Goal: Task Accomplishment & Management: Use online tool/utility

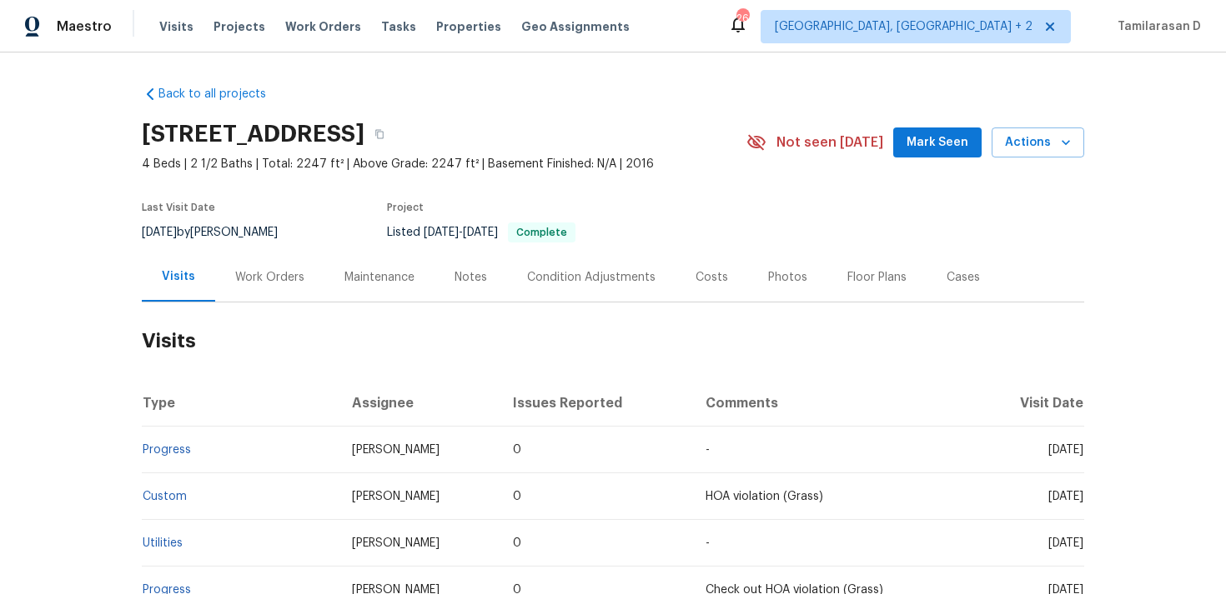
click at [273, 283] on div "Work Orders" at bounding box center [269, 277] width 69 height 17
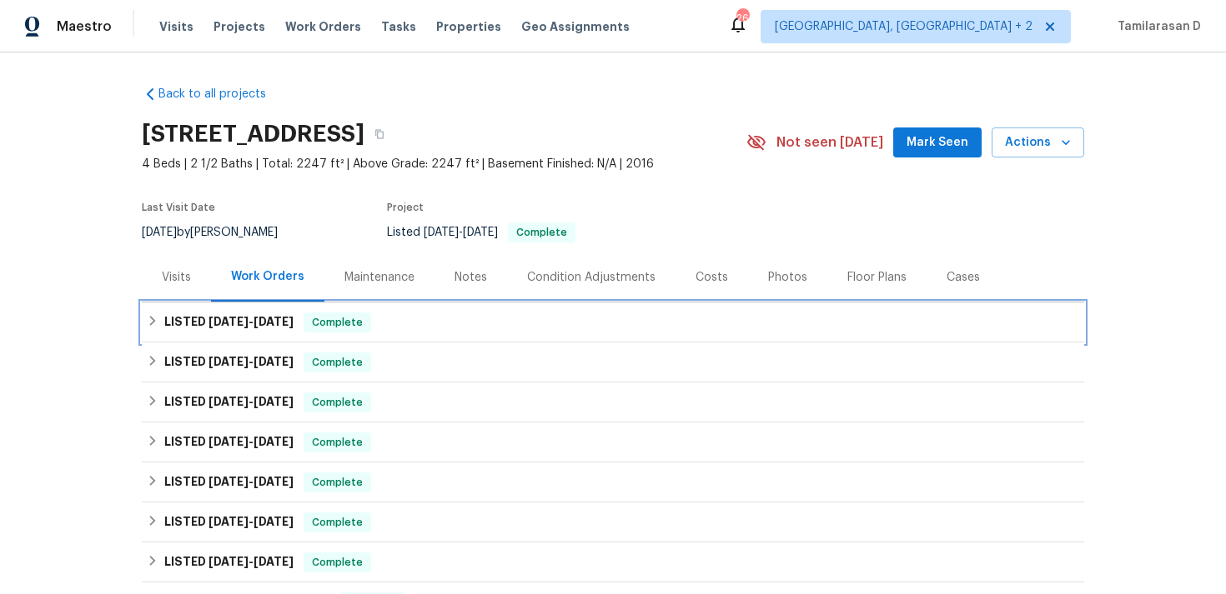
click at [204, 323] on h6 "LISTED [DATE] - [DATE]" at bounding box center [228, 323] width 129 height 20
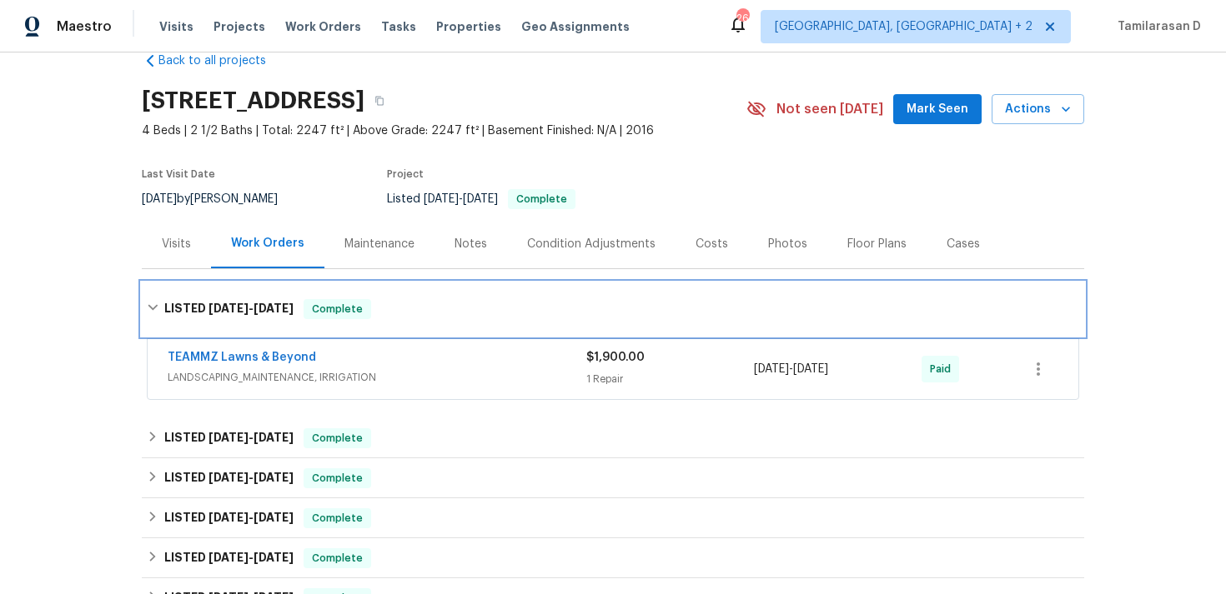
scroll to position [53, 0]
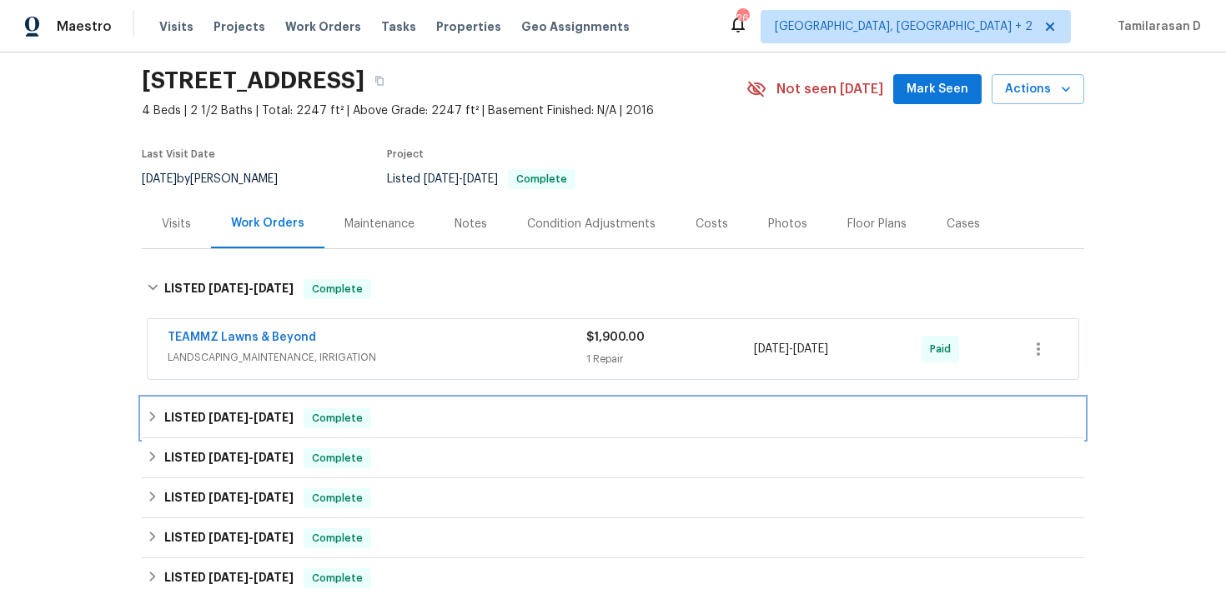
click at [243, 404] on div "LISTED [DATE] - [DATE] Complete" at bounding box center [613, 418] width 942 height 40
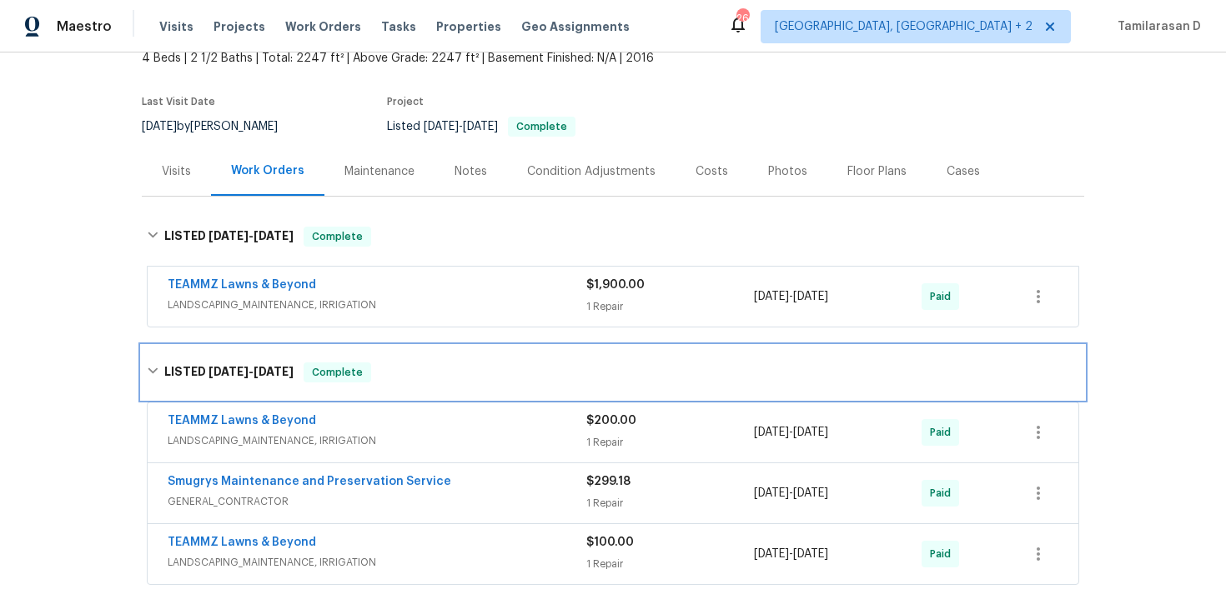
scroll to position [167, 0]
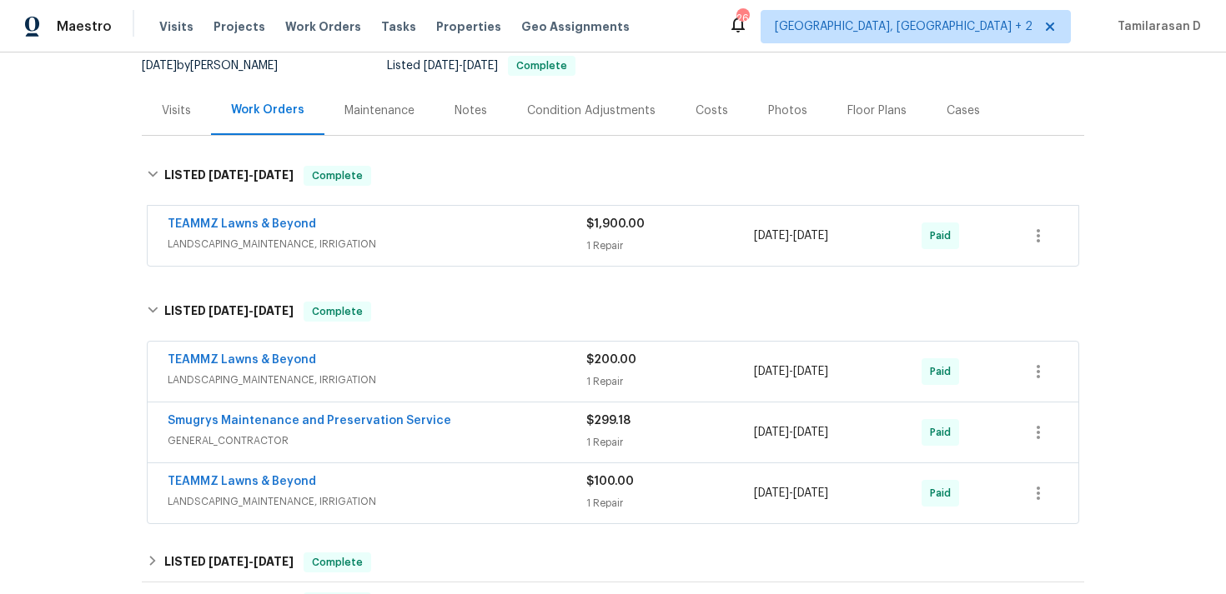
click at [376, 448] on span "GENERAL_CONTRACTOR" at bounding box center [377, 441] width 419 height 17
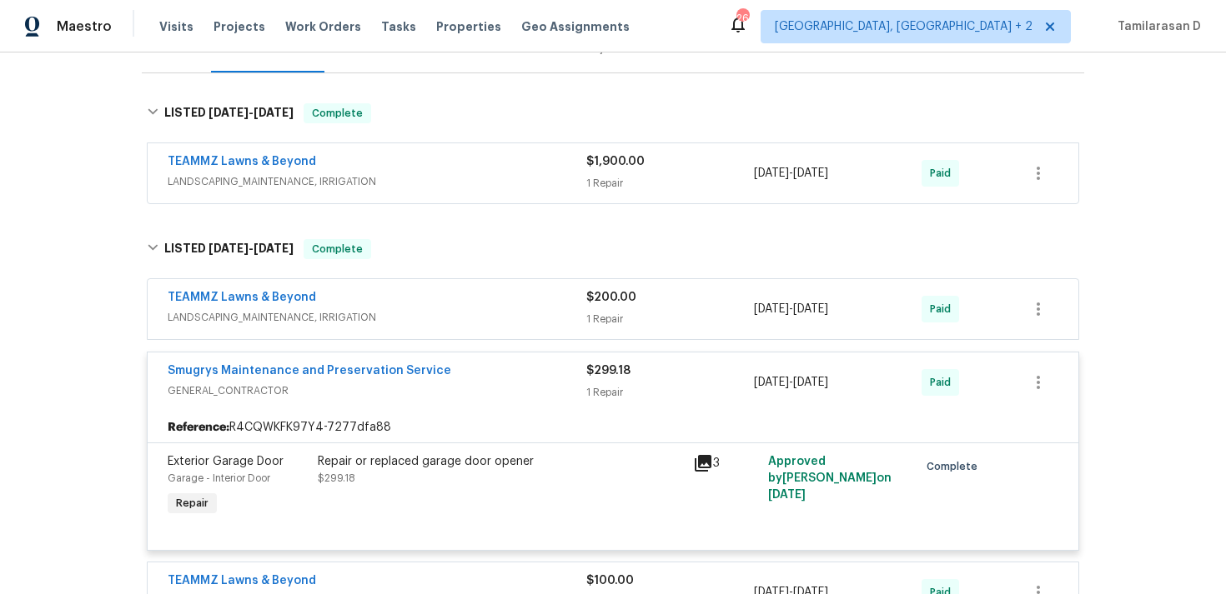
scroll to position [234, 0]
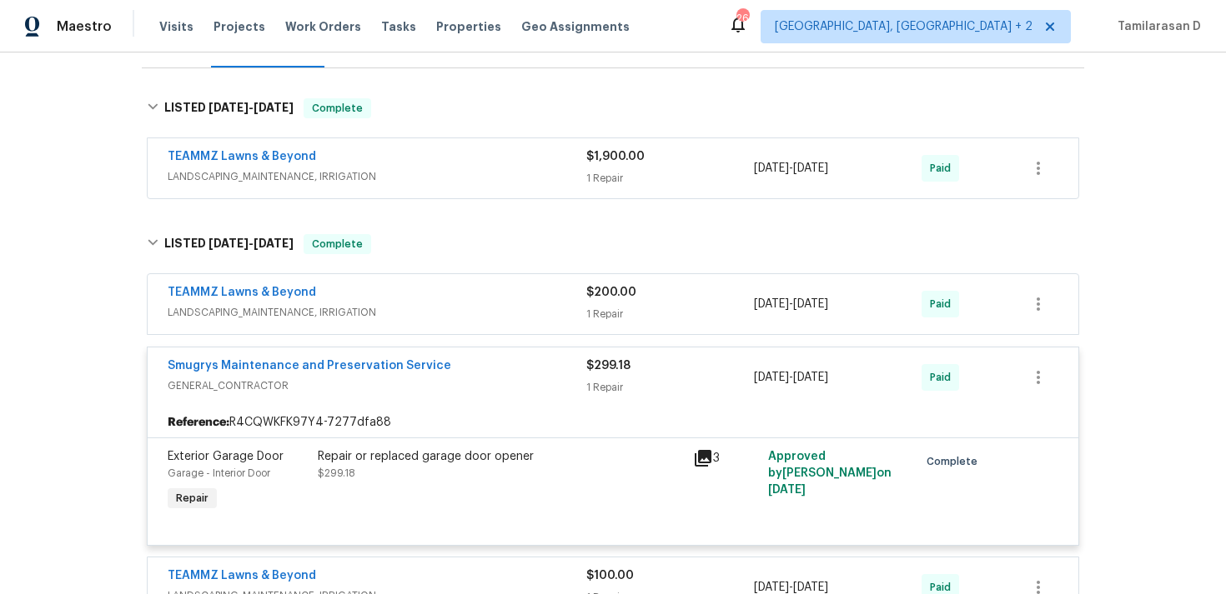
click at [412, 396] on div "Smugrys Maintenance and Preservation Service GENERAL_CONTRACTOR" at bounding box center [377, 378] width 419 height 40
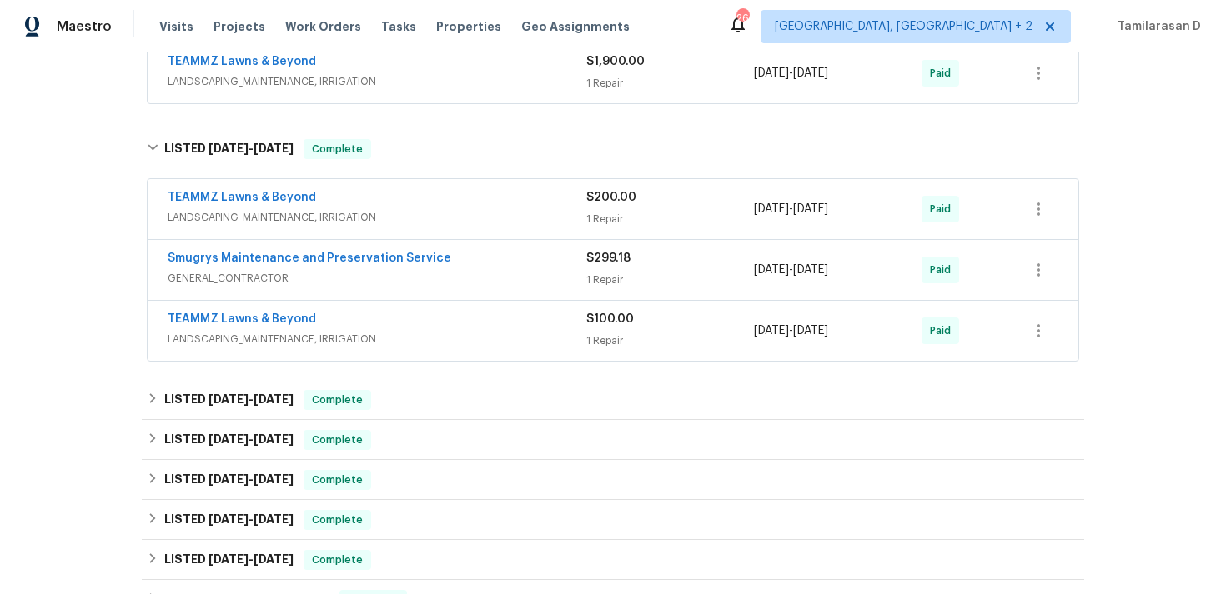
scroll to position [338, 0]
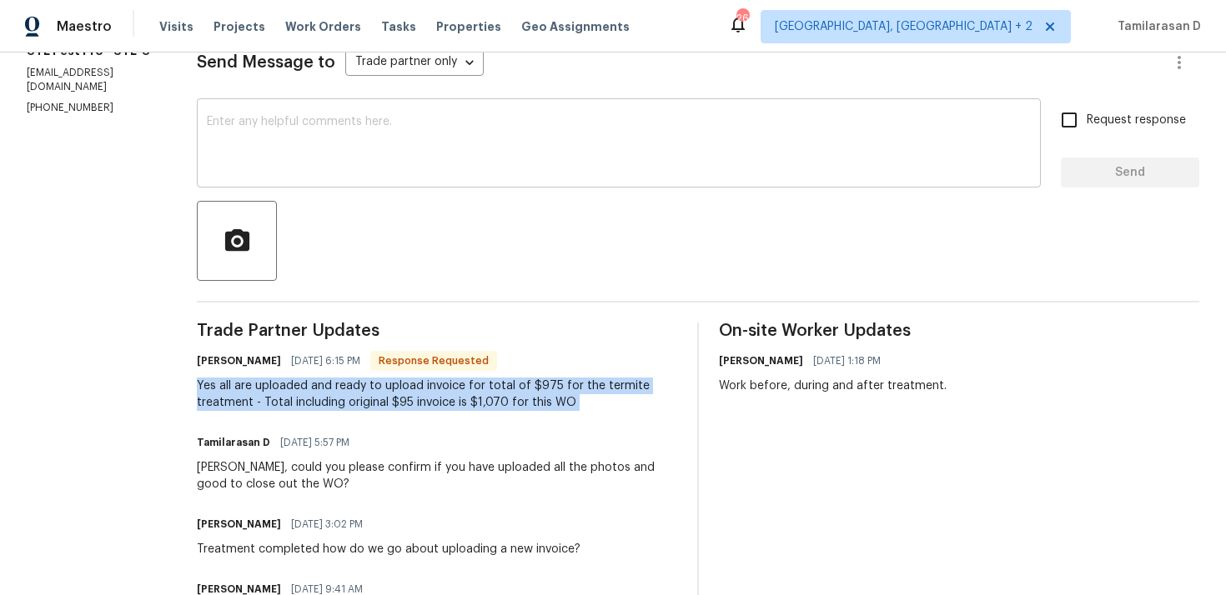
scroll to position [254, 0]
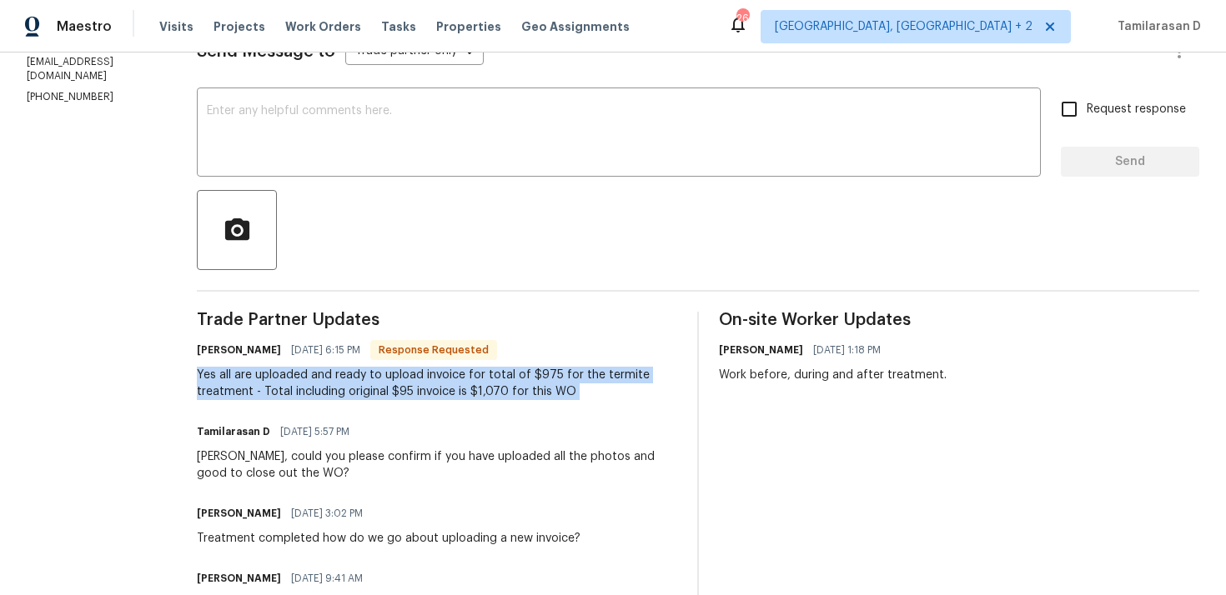
click at [284, 383] on div "Yes all are uploaded and ready to upload invoice for total of $975 for the term…" at bounding box center [437, 383] width 480 height 33
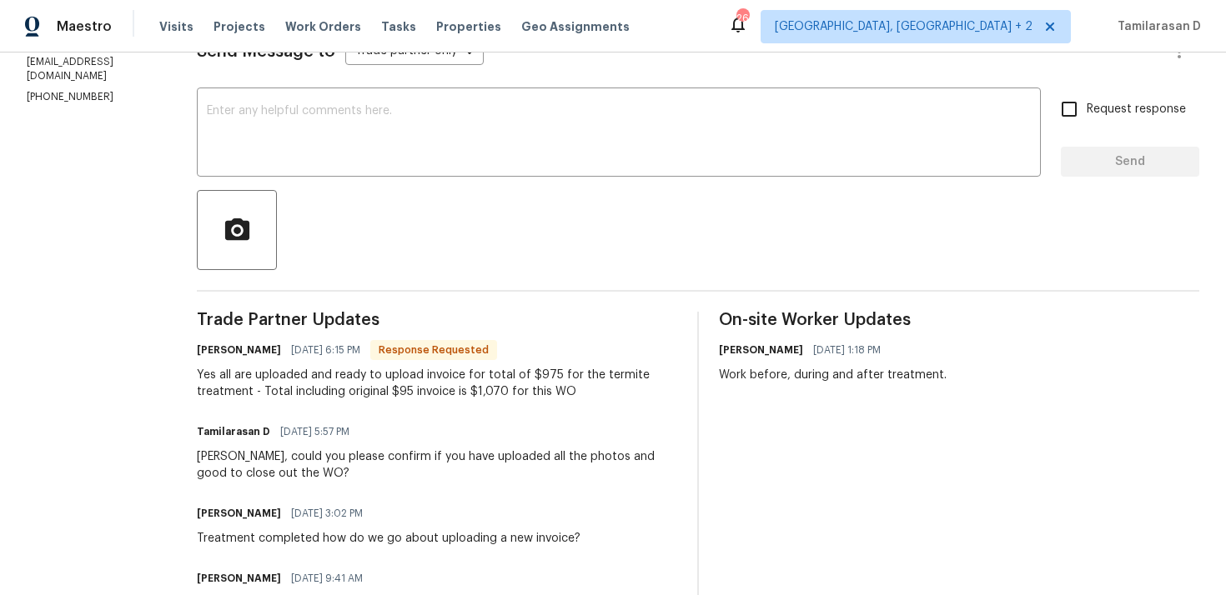
click at [284, 383] on div "Yes all are uploaded and ready to upload invoice for total of $975 for the term…" at bounding box center [437, 383] width 480 height 33
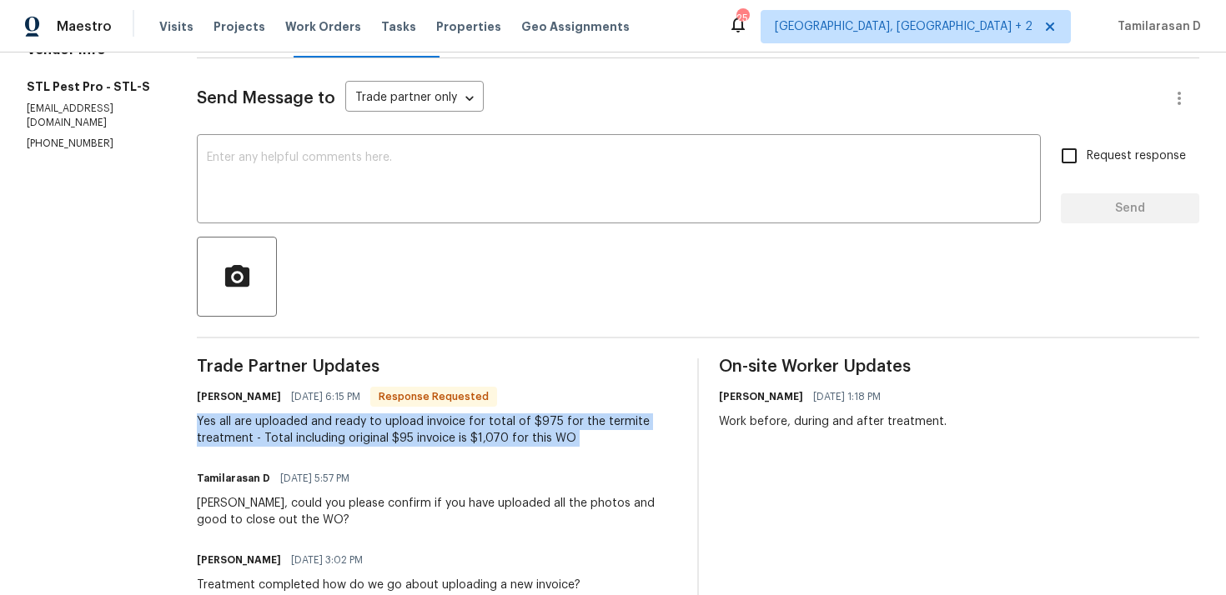
scroll to position [208, 0]
click at [283, 165] on textarea at bounding box center [619, 180] width 824 height 58
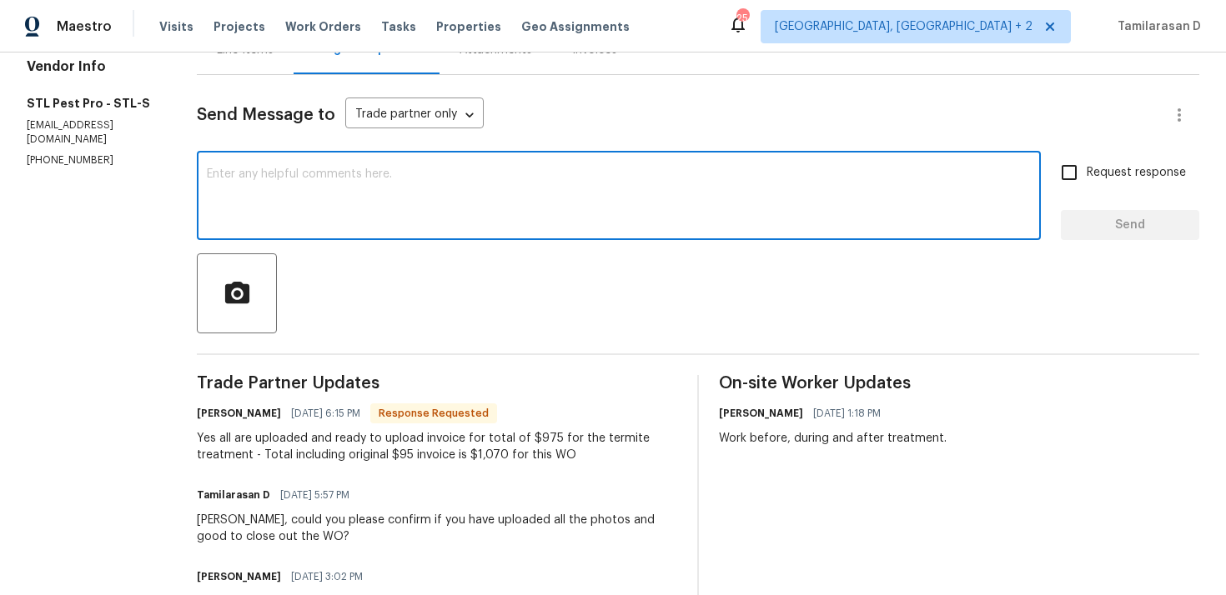
scroll to position [190, 0]
click at [290, 431] on div "Yes all are uploaded and ready to upload invoice for total of $975 for the term…" at bounding box center [437, 447] width 480 height 33
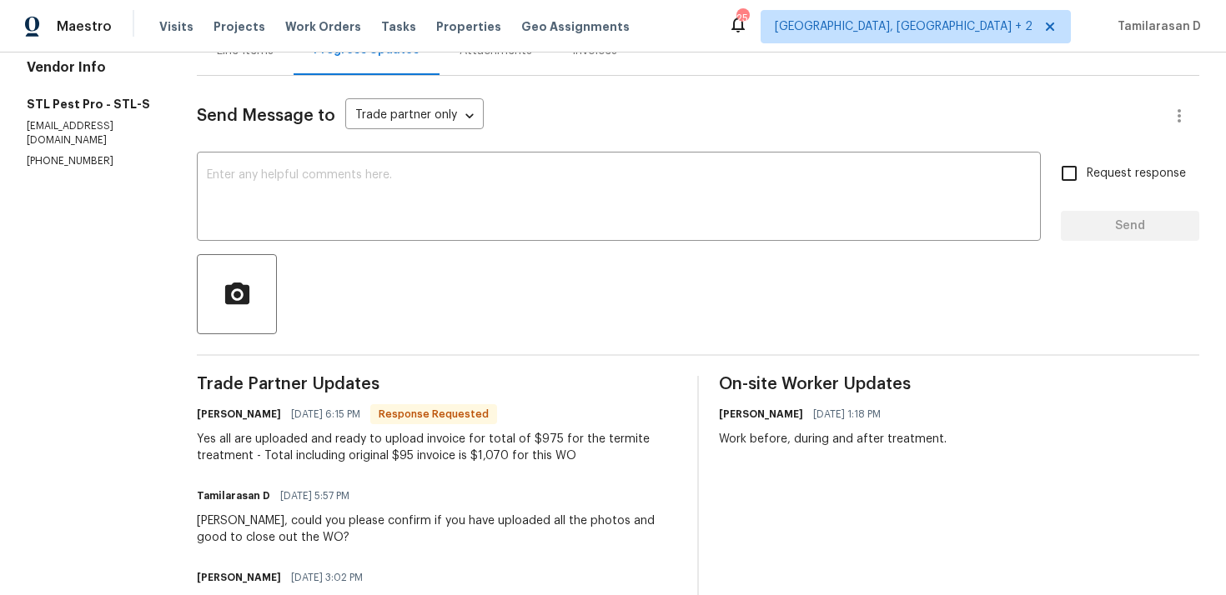
click at [290, 431] on div "Yes all are uploaded and ready to upload invoice for total of $975 for the term…" at bounding box center [437, 447] width 480 height 33
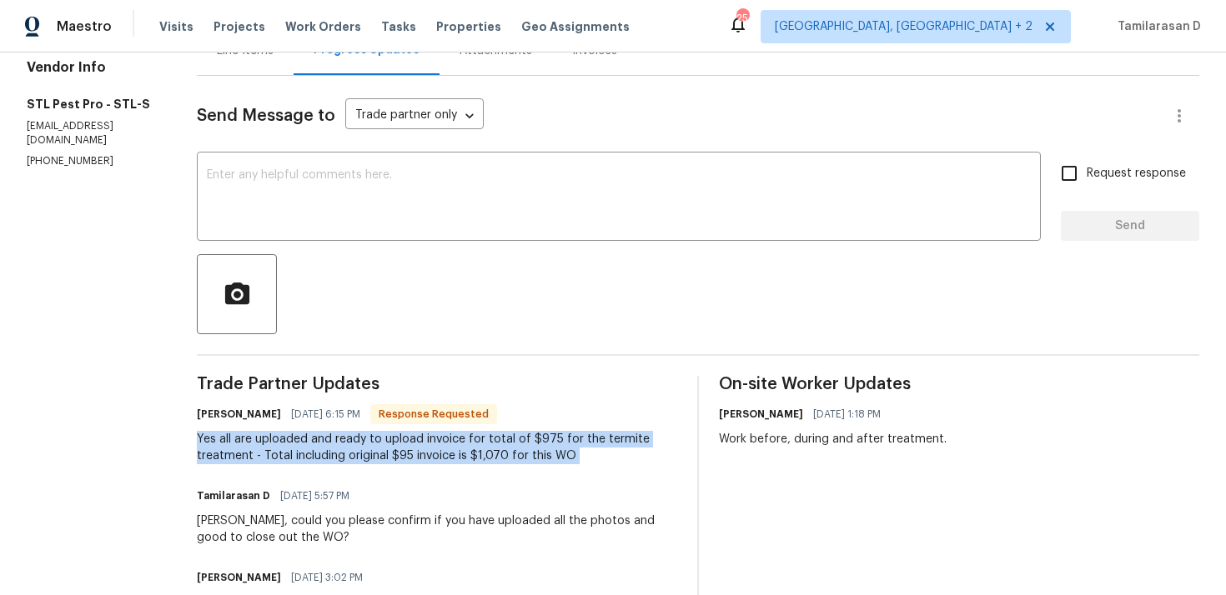
click at [319, 454] on div "Yes all are uploaded and ready to upload invoice for total of $975 for the term…" at bounding box center [437, 447] width 480 height 33
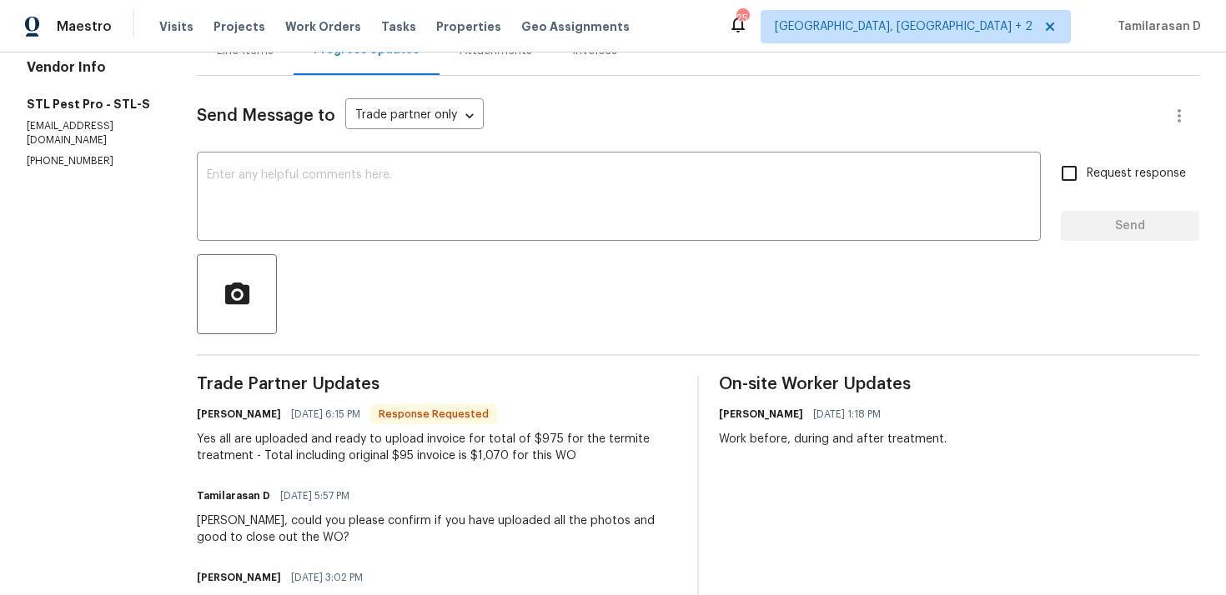
click at [319, 454] on div "Yes all are uploaded and ready to upload invoice for total of $975 for the term…" at bounding box center [437, 447] width 480 height 33
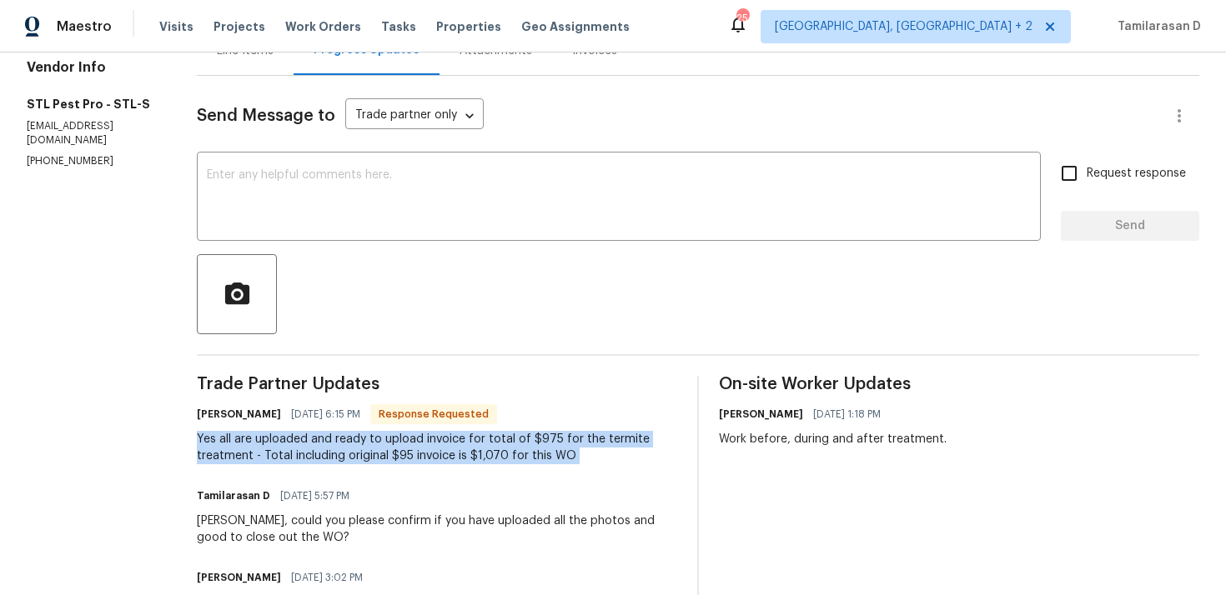
click at [288, 462] on div "Yes all are uploaded and ready to upload invoice for total of $975 for the term…" at bounding box center [437, 447] width 480 height 33
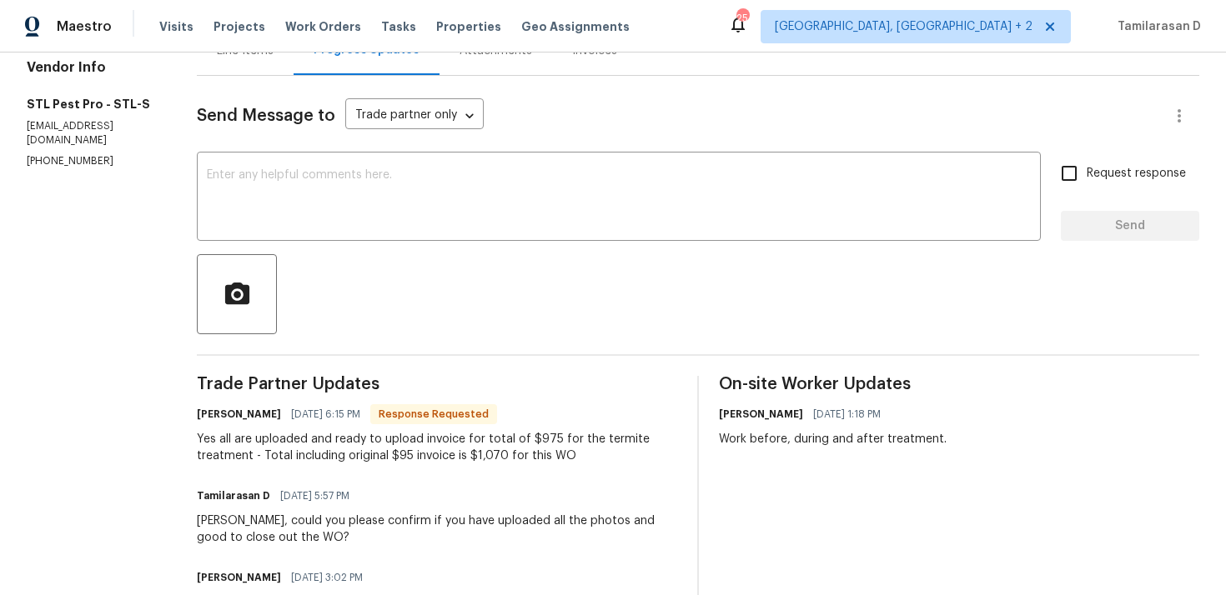
click at [288, 462] on div "Yes all are uploaded and ready to upload invoice for total of $975 for the term…" at bounding box center [437, 447] width 480 height 33
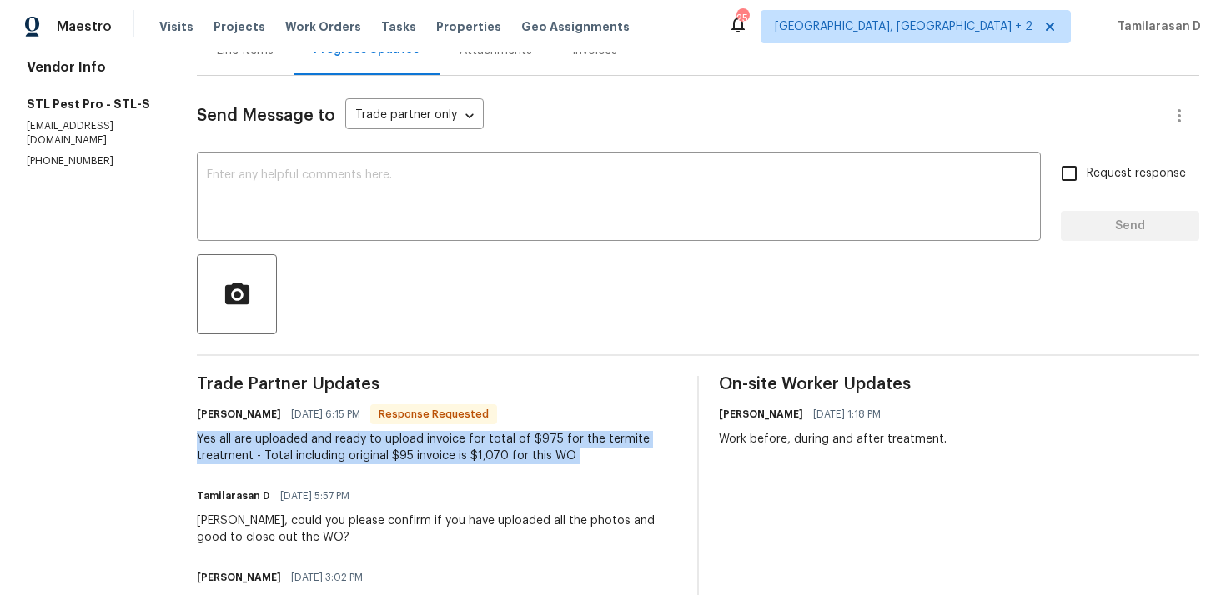
scroll to position [0, 0]
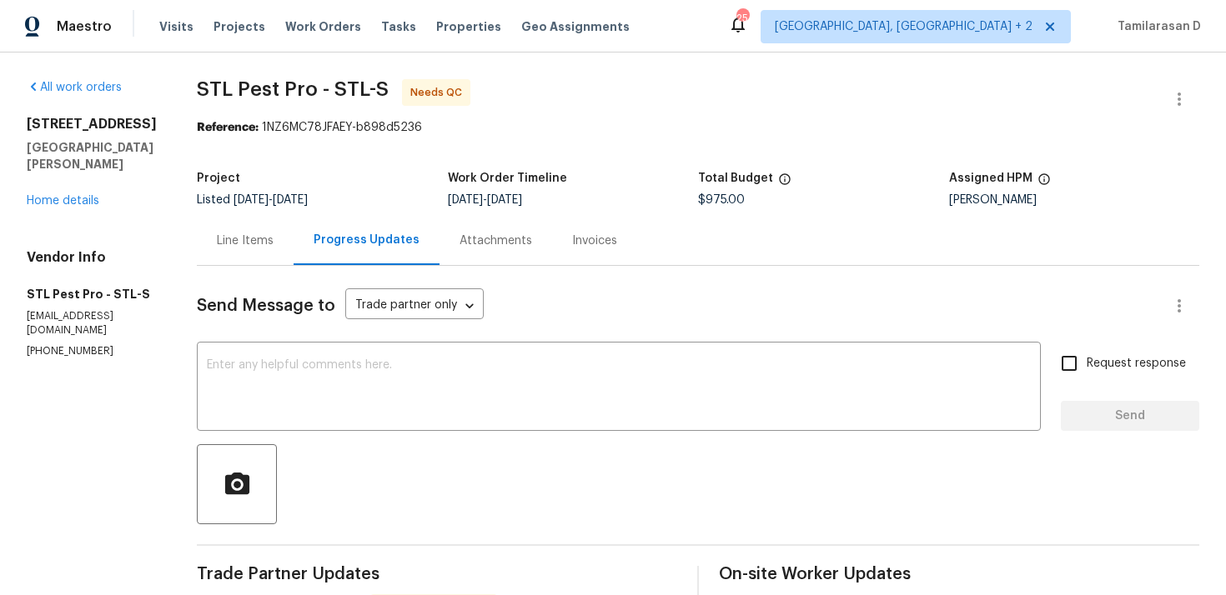
click at [250, 243] on div "Line Items" at bounding box center [245, 241] width 57 height 17
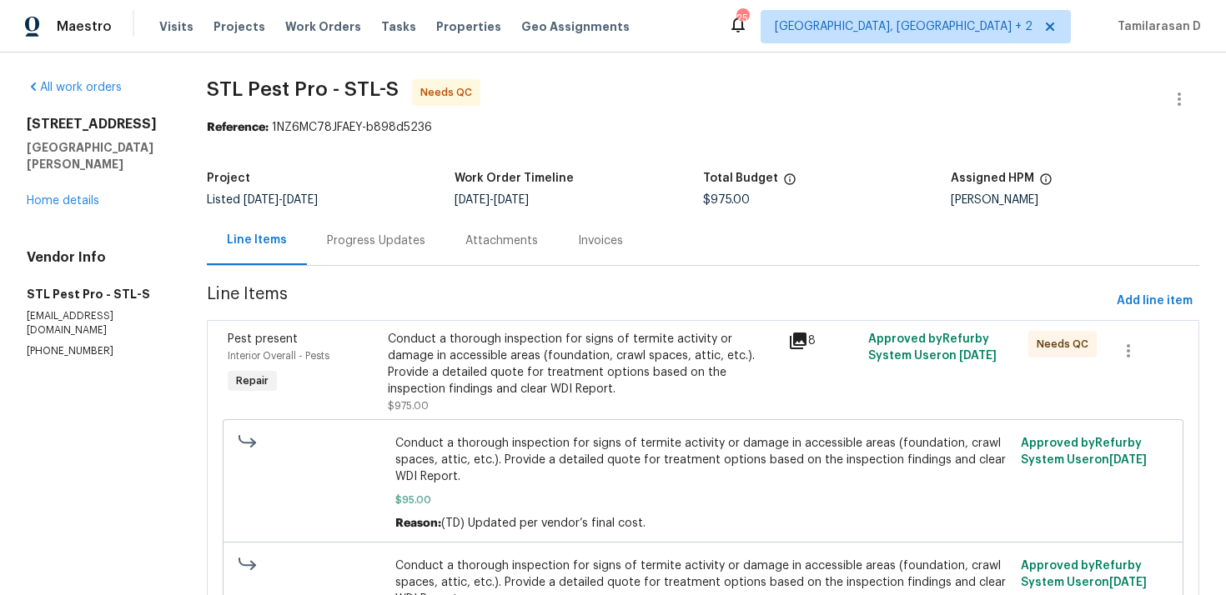
click at [559, 388] on div "Conduct a thorough inspection for signs of termite activity or damage in access…" at bounding box center [583, 364] width 390 height 67
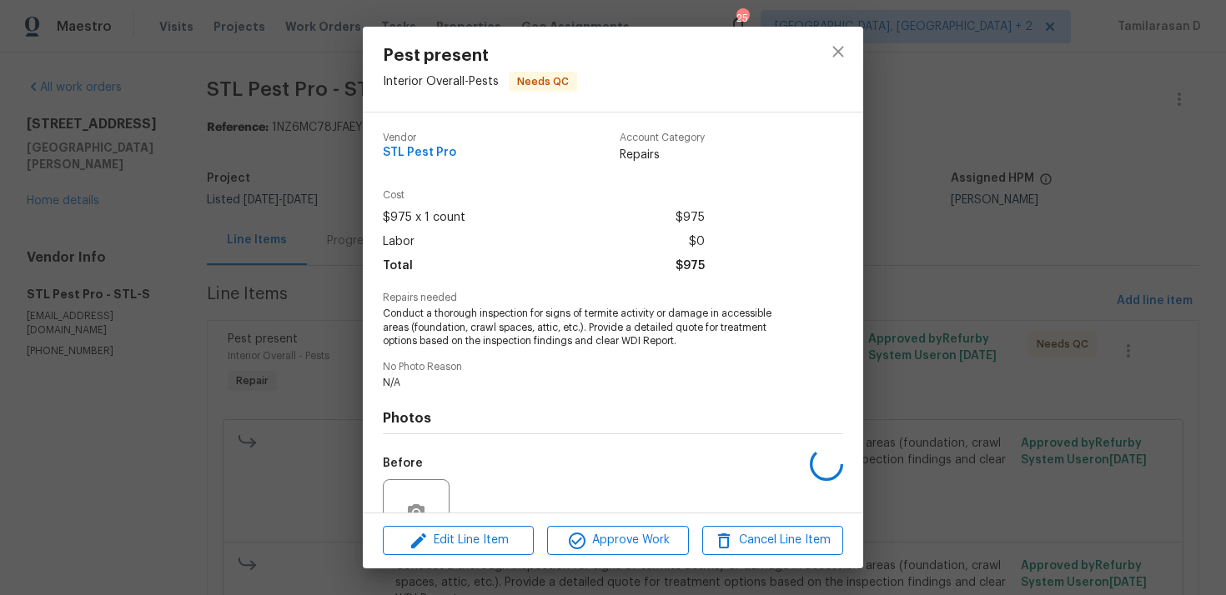
scroll to position [158, 0]
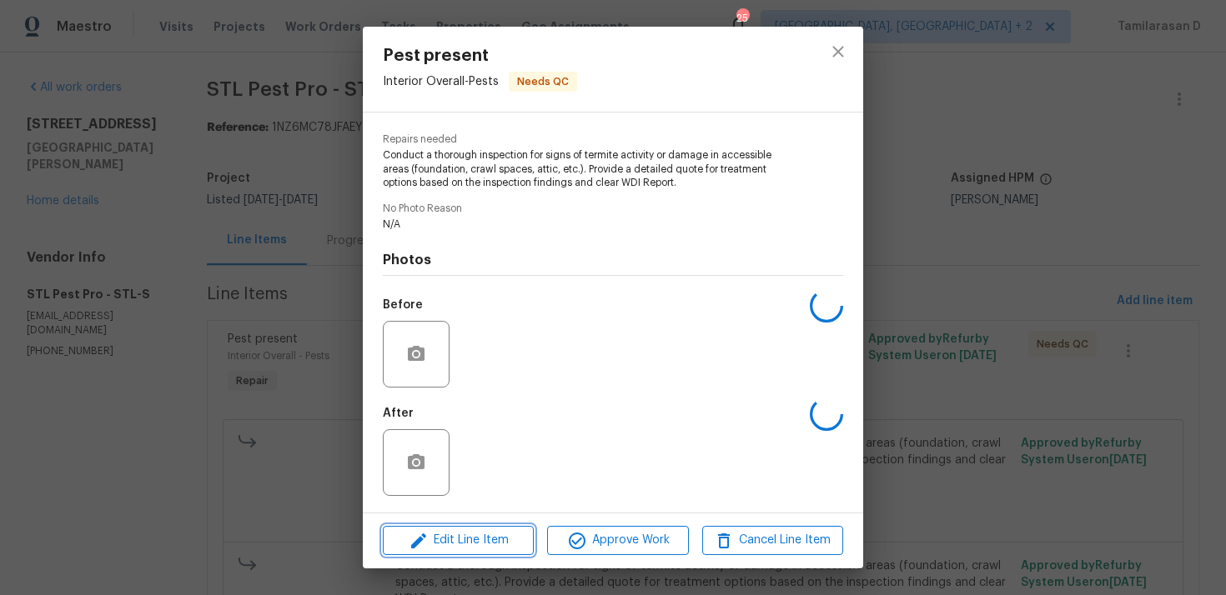
click at [460, 540] on span "Edit Line Item" at bounding box center [458, 540] width 141 height 21
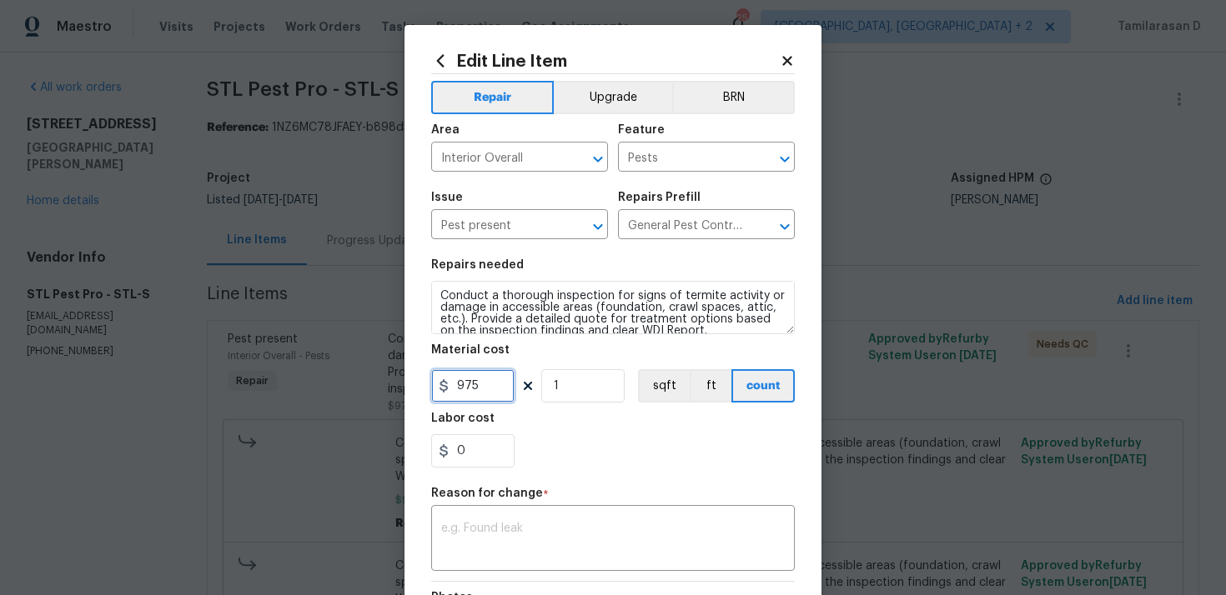
click at [475, 390] on input "975" at bounding box center [472, 385] width 83 height 33
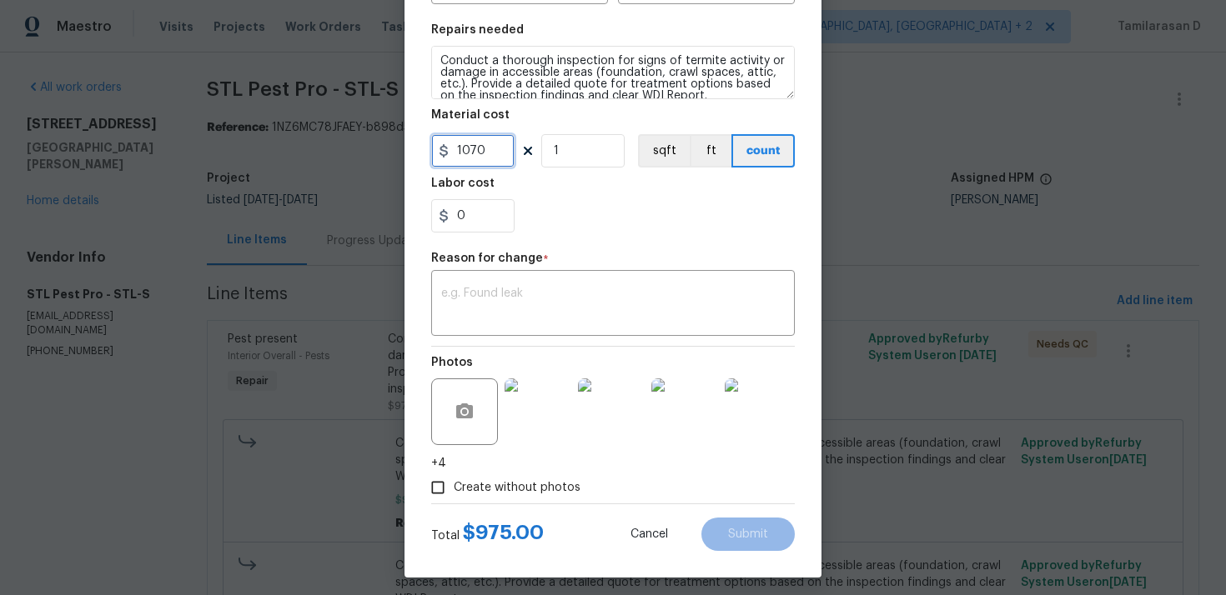
scroll to position [243, 0]
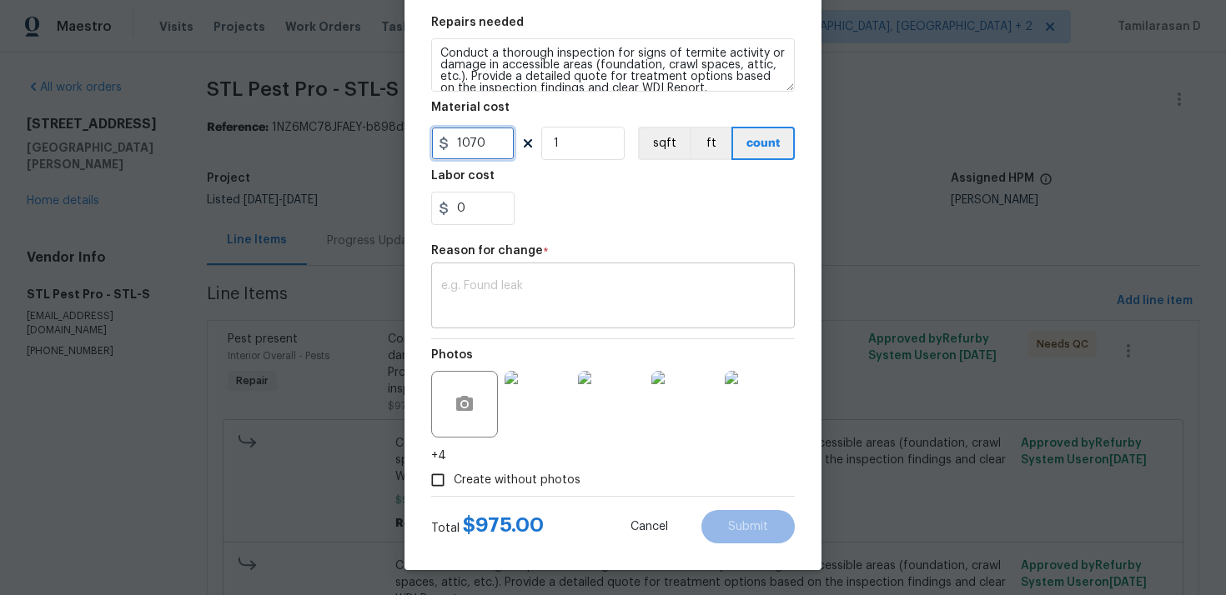
type input "1070"
click at [483, 306] on textarea at bounding box center [612, 297] width 343 height 35
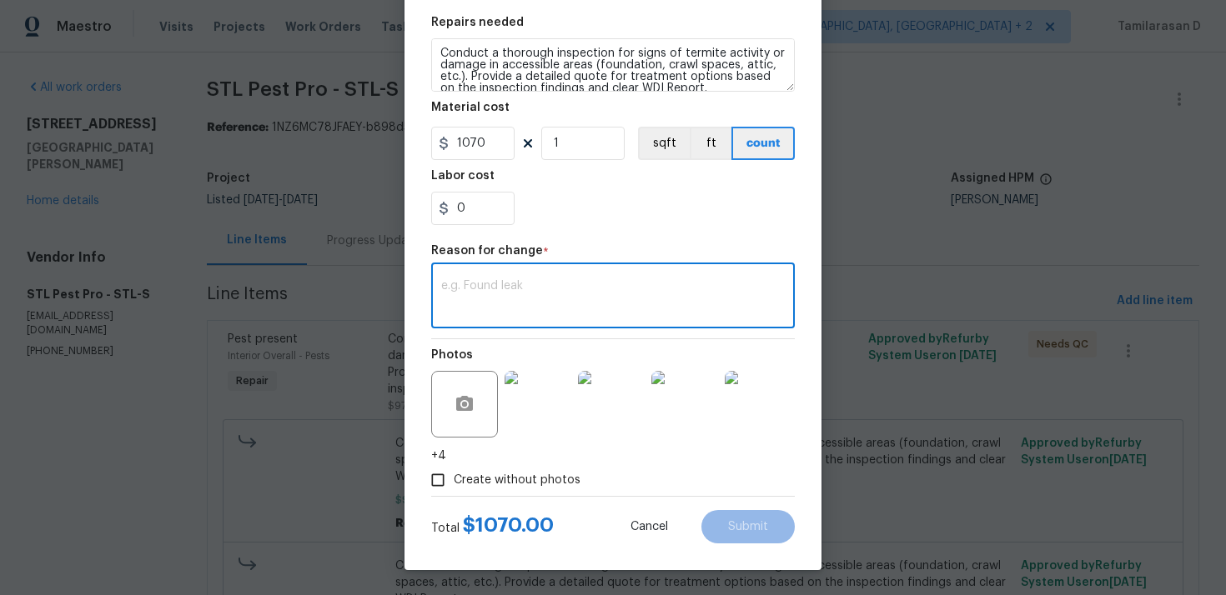
paste textarea "(TD) Updated cost per BR team approval"
type textarea "(TD) Updated cost per BR team approval"
click at [748, 521] on span "Submit" at bounding box center [748, 527] width 40 height 13
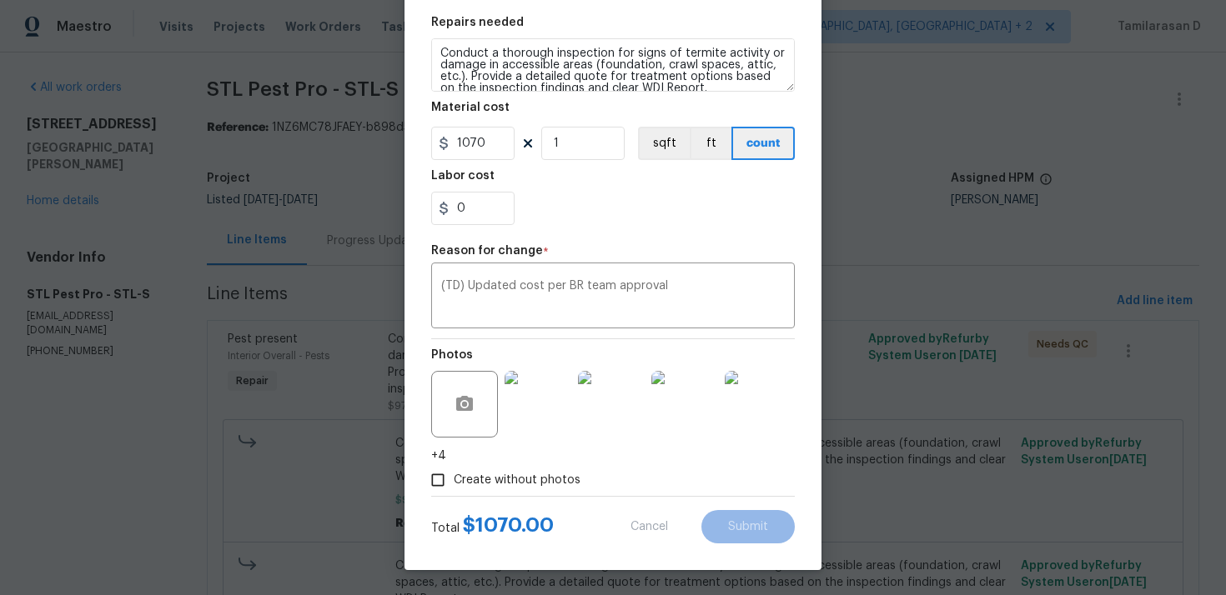
type input "975"
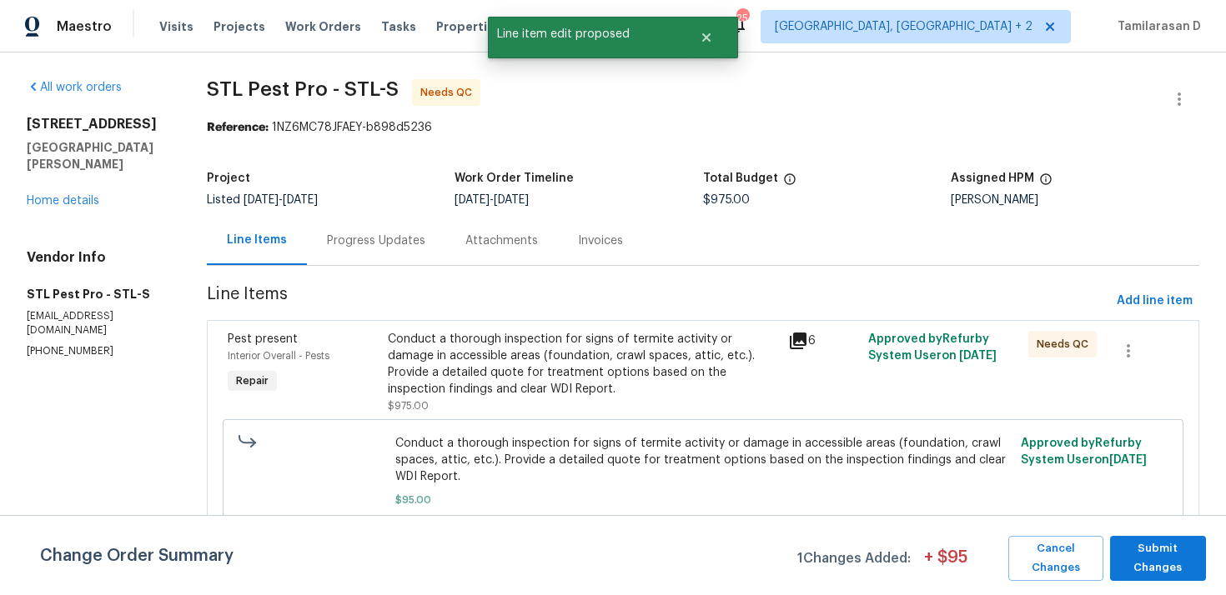
scroll to position [138, 0]
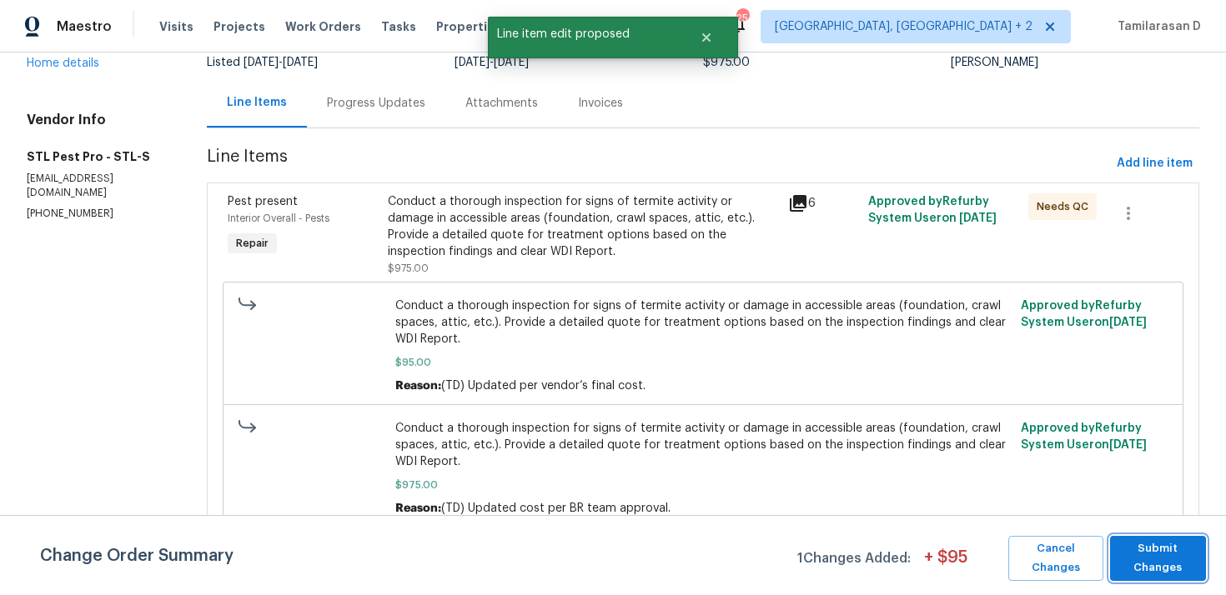
click at [1155, 559] on span "Submit Changes" at bounding box center [1157, 558] width 79 height 38
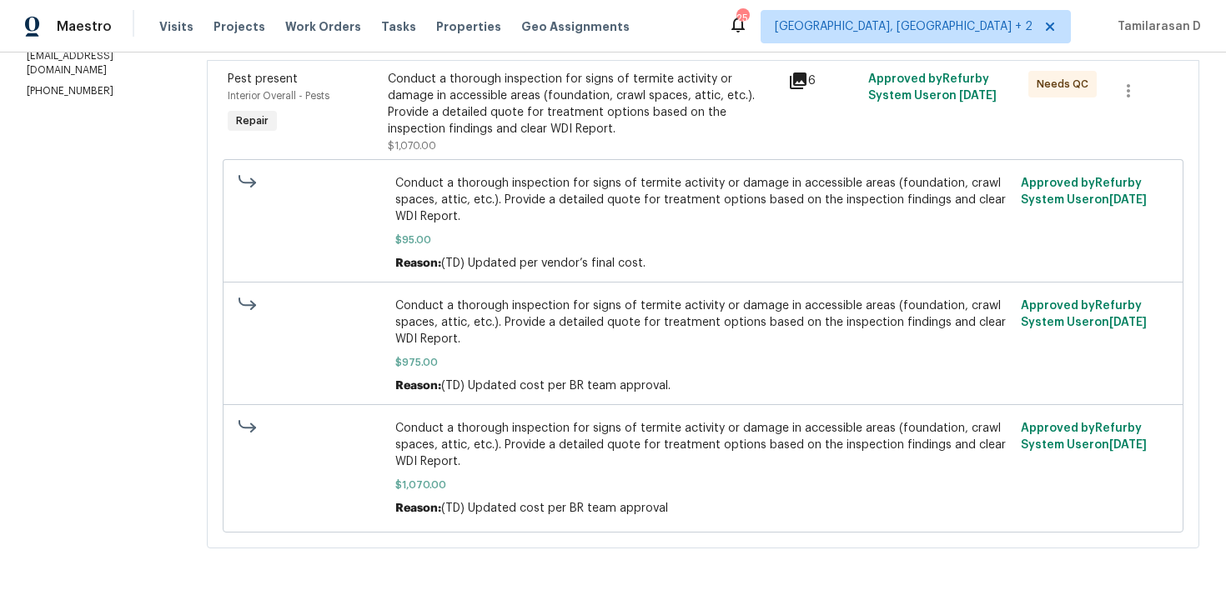
scroll to position [0, 0]
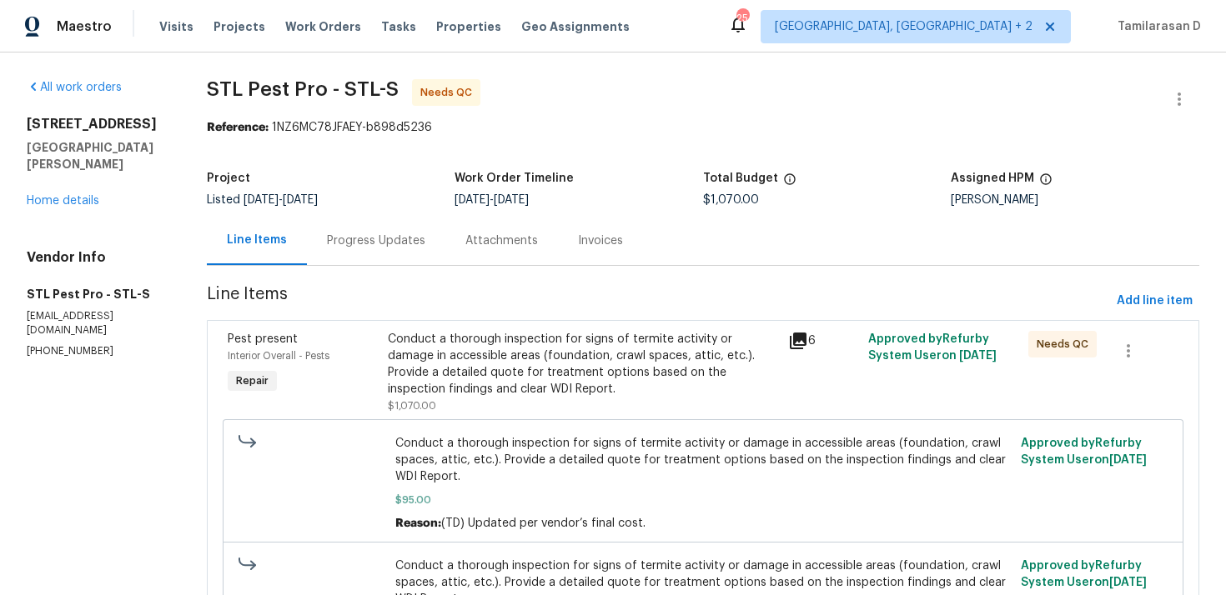
click at [354, 240] on div "Progress Updates" at bounding box center [376, 241] width 98 height 17
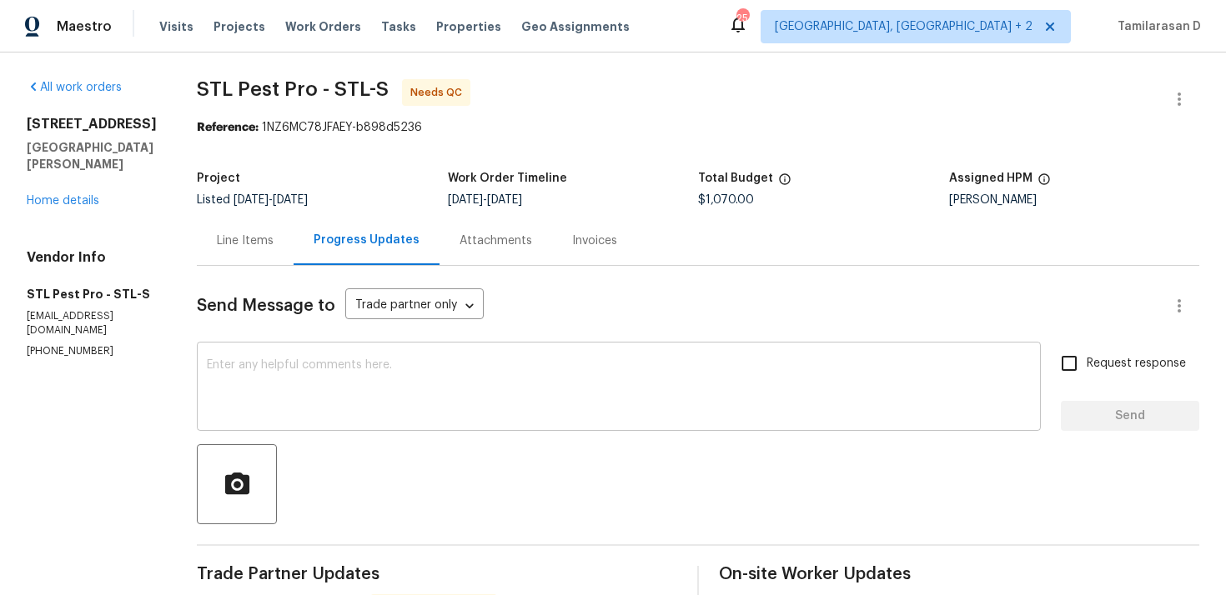
click at [288, 411] on textarea at bounding box center [619, 388] width 824 height 58
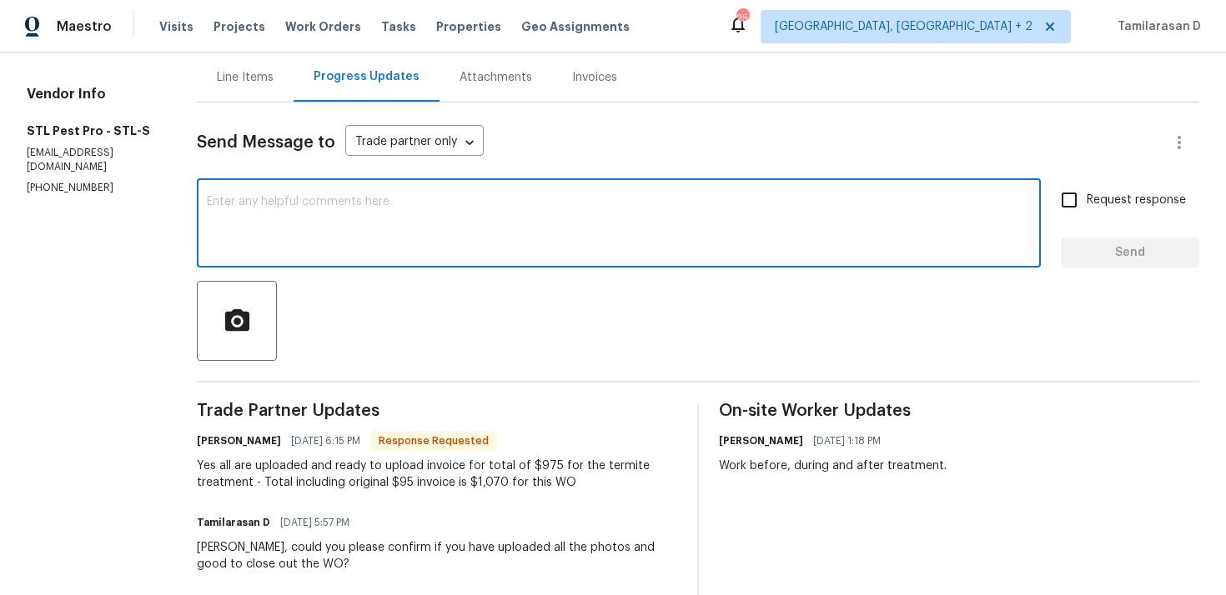
scroll to position [57, 0]
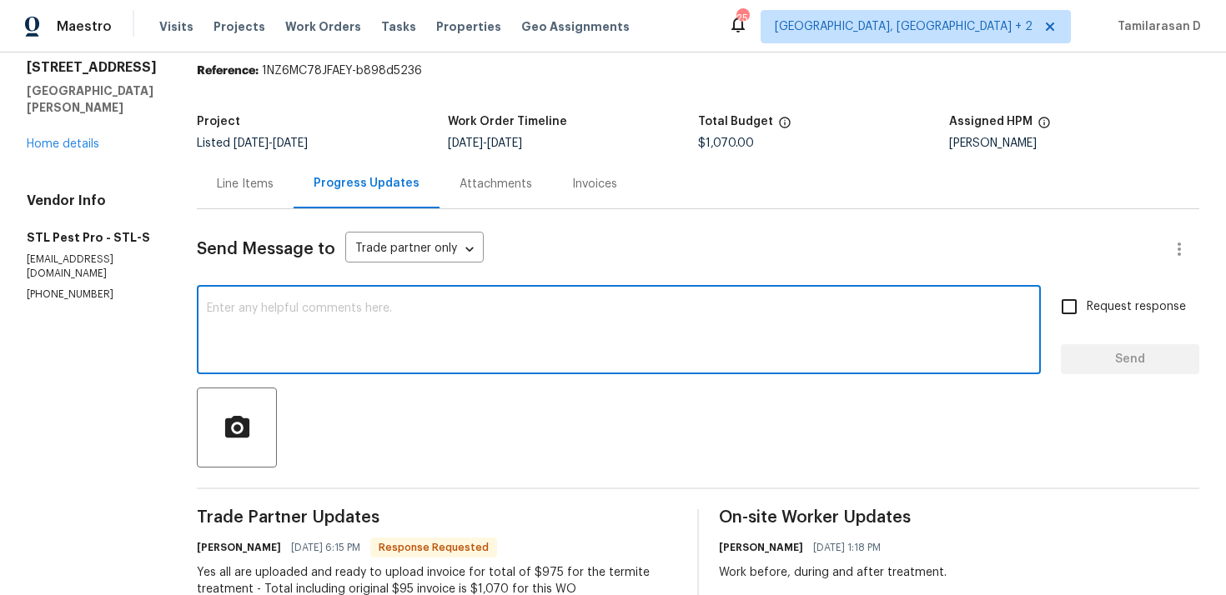
click at [217, 187] on div "Line Items" at bounding box center [245, 184] width 57 height 17
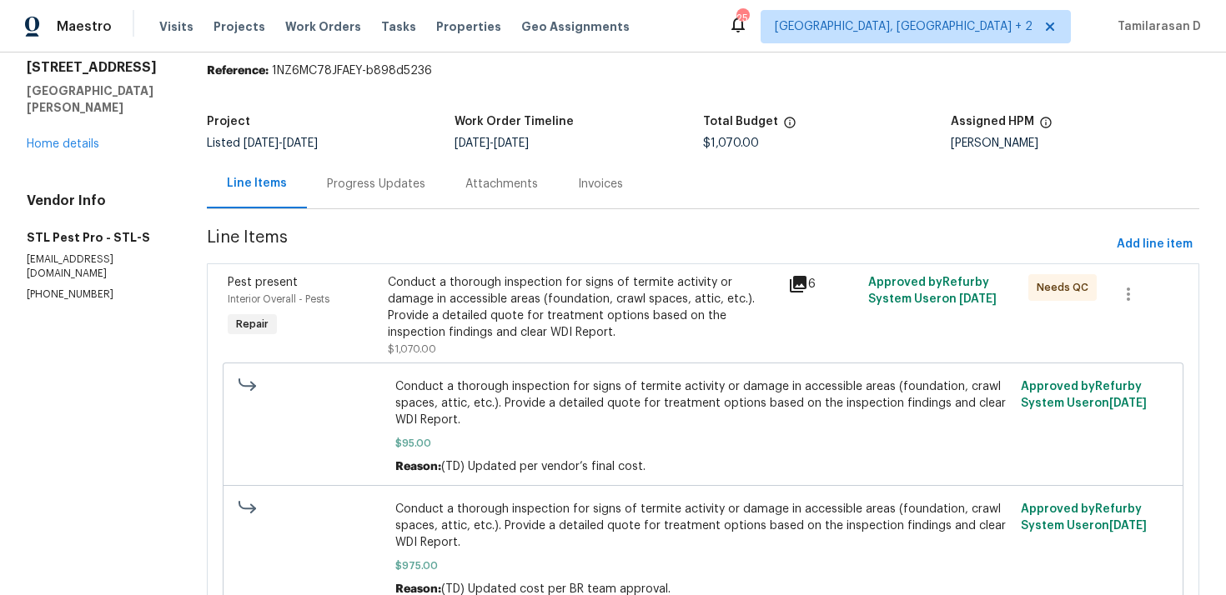
click at [542, 322] on div "Conduct a thorough inspection for signs of termite activity or damage in access…" at bounding box center [583, 307] width 390 height 67
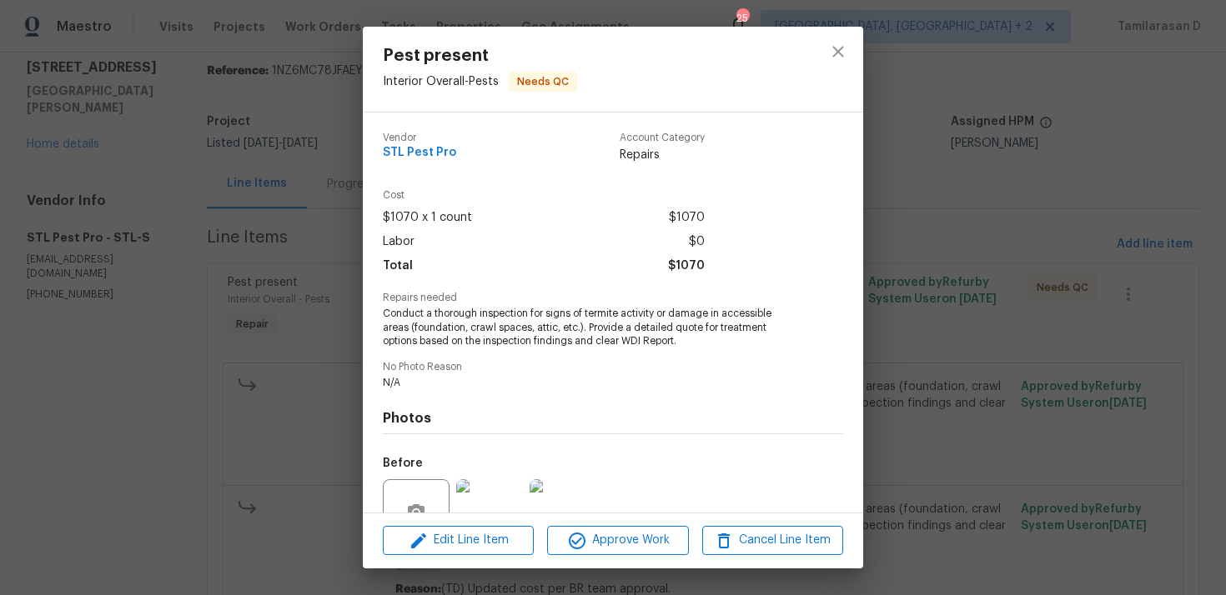
scroll to position [158, 0]
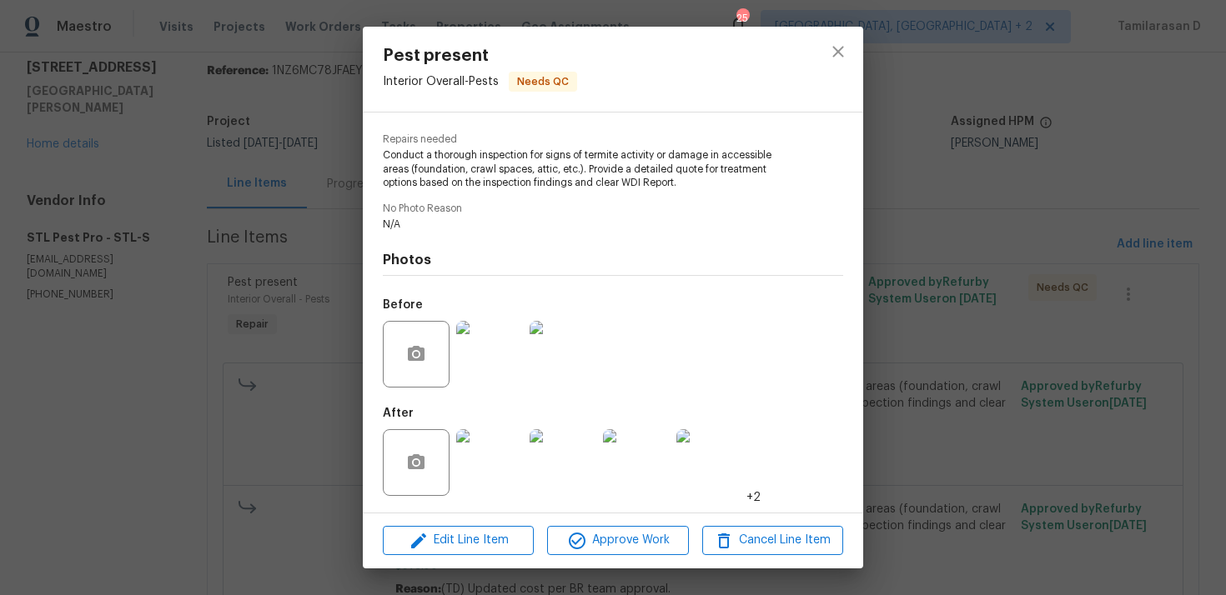
click at [488, 456] on img at bounding box center [489, 462] width 67 height 67
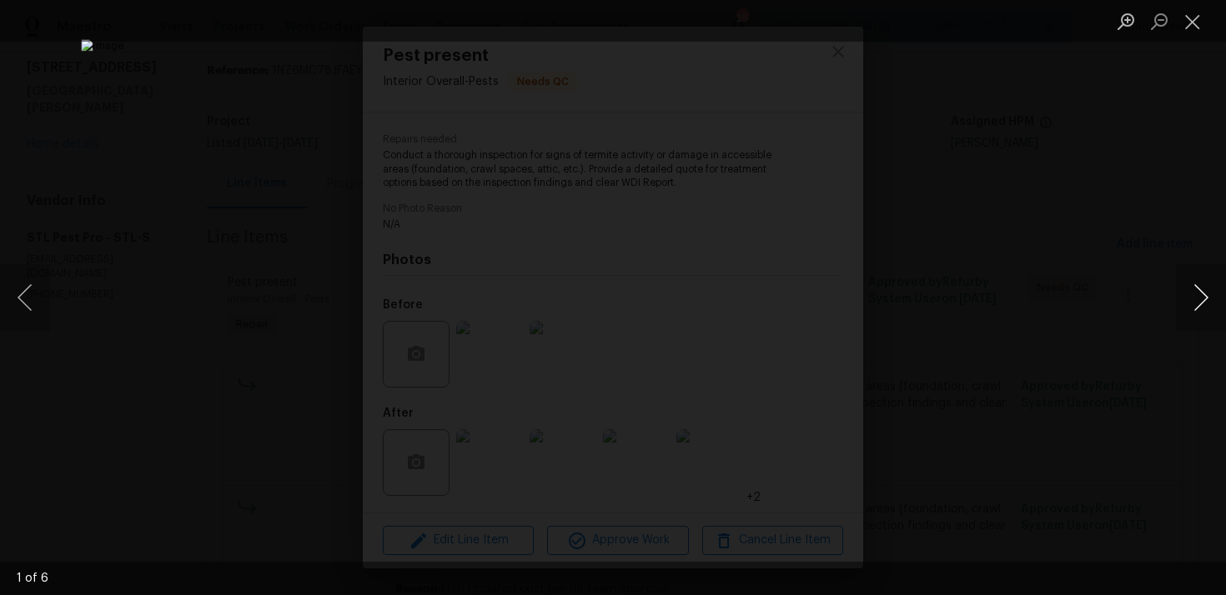
click at [1199, 296] on button "Next image" at bounding box center [1200, 297] width 50 height 67
click at [1189, 28] on button "Close lightbox" at bounding box center [1191, 21] width 33 height 29
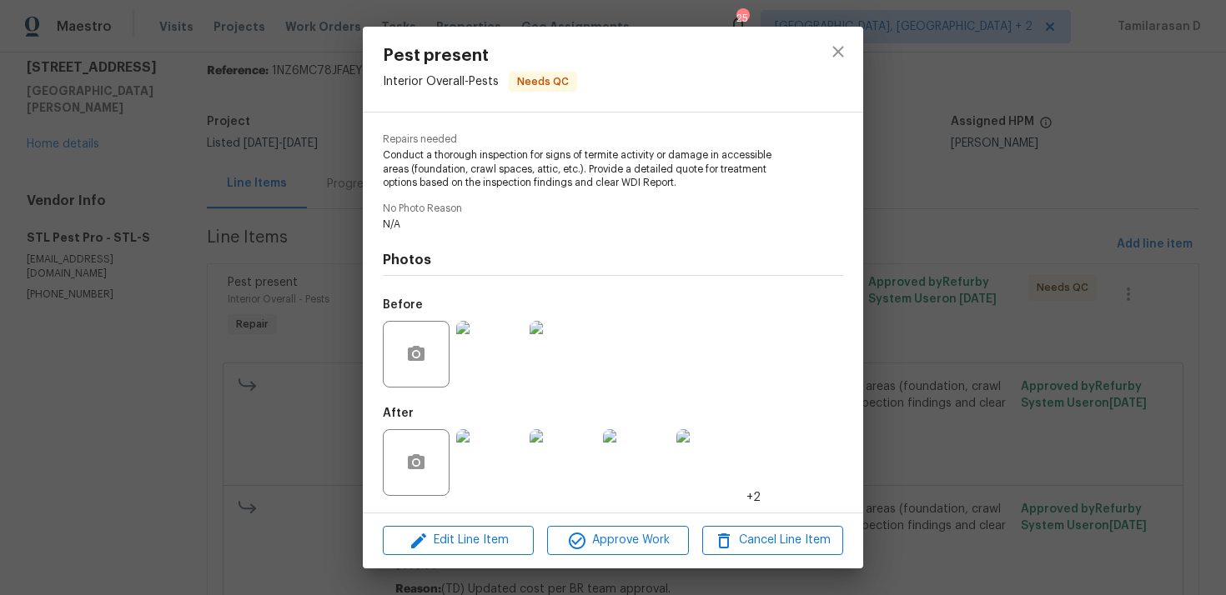
click at [326, 308] on div "Pest present Interior Overall - Pests Needs QC Vendor STL Pest Pro Account Cate…" at bounding box center [613, 297] width 1226 height 595
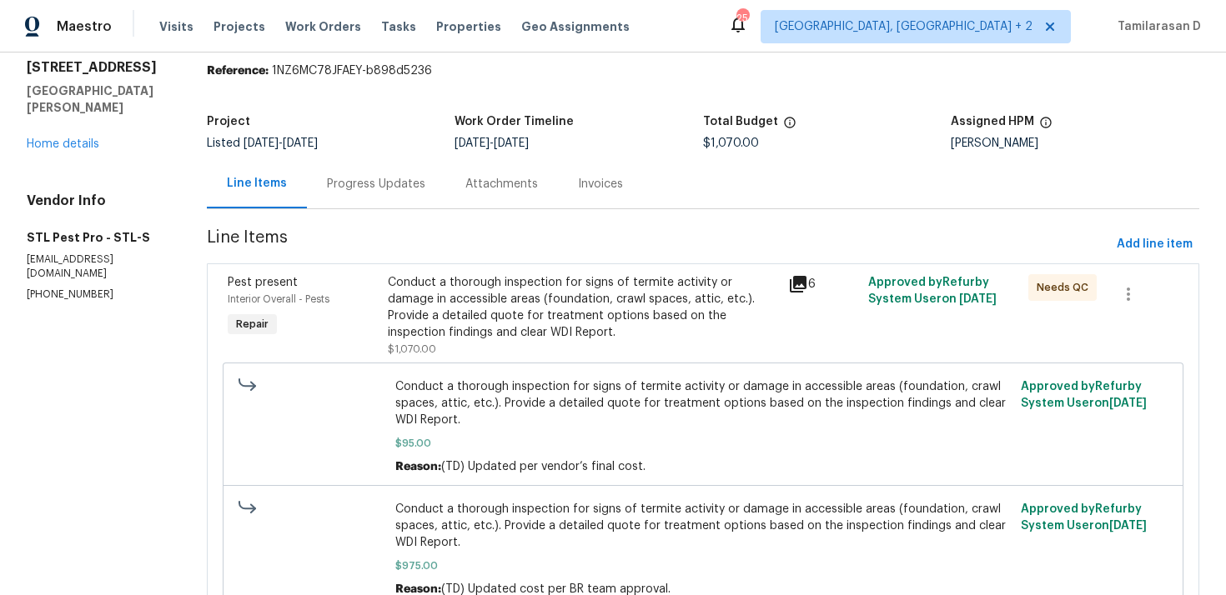
click at [409, 180] on div "Progress Updates" at bounding box center [376, 184] width 98 height 17
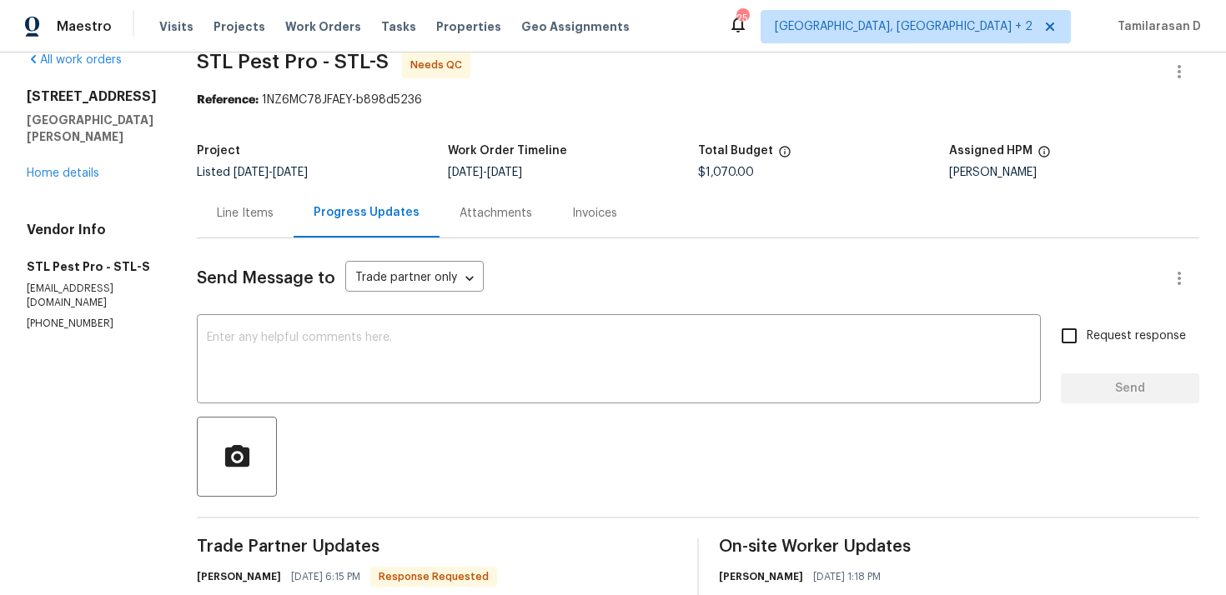
scroll to position [57, 0]
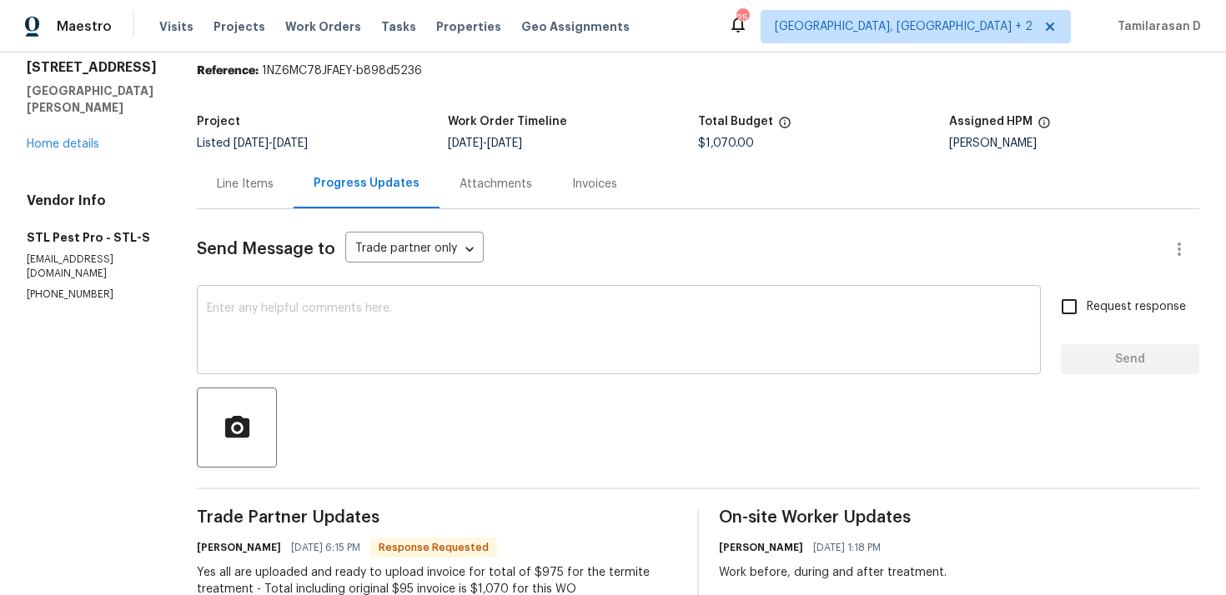
click at [333, 342] on textarea at bounding box center [619, 332] width 824 height 58
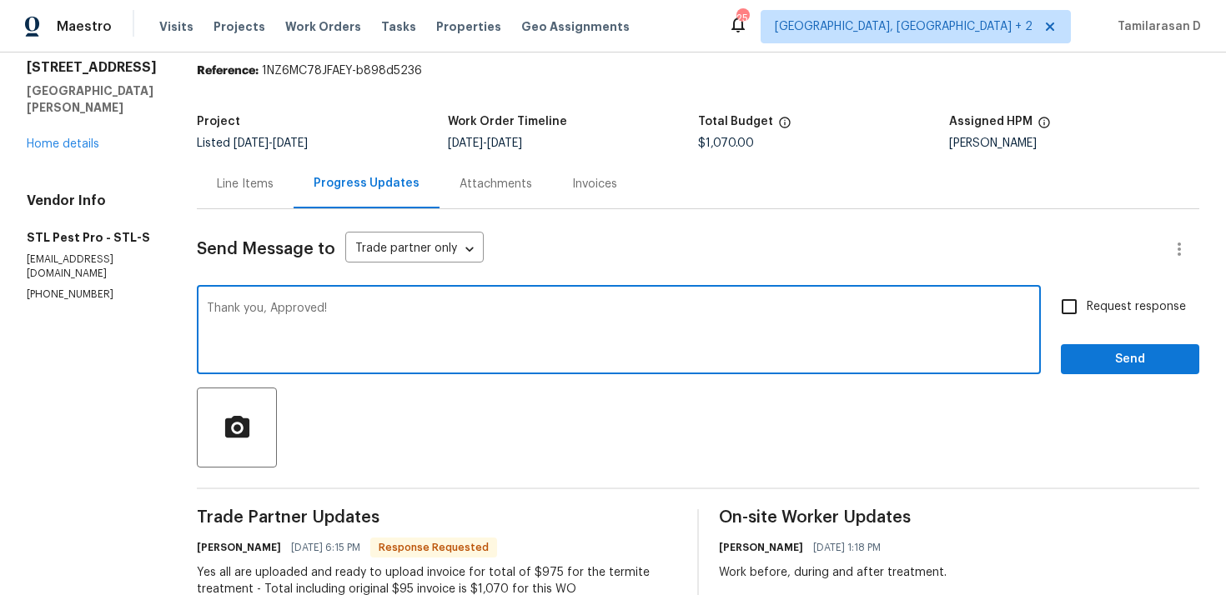
scroll to position [0, 0]
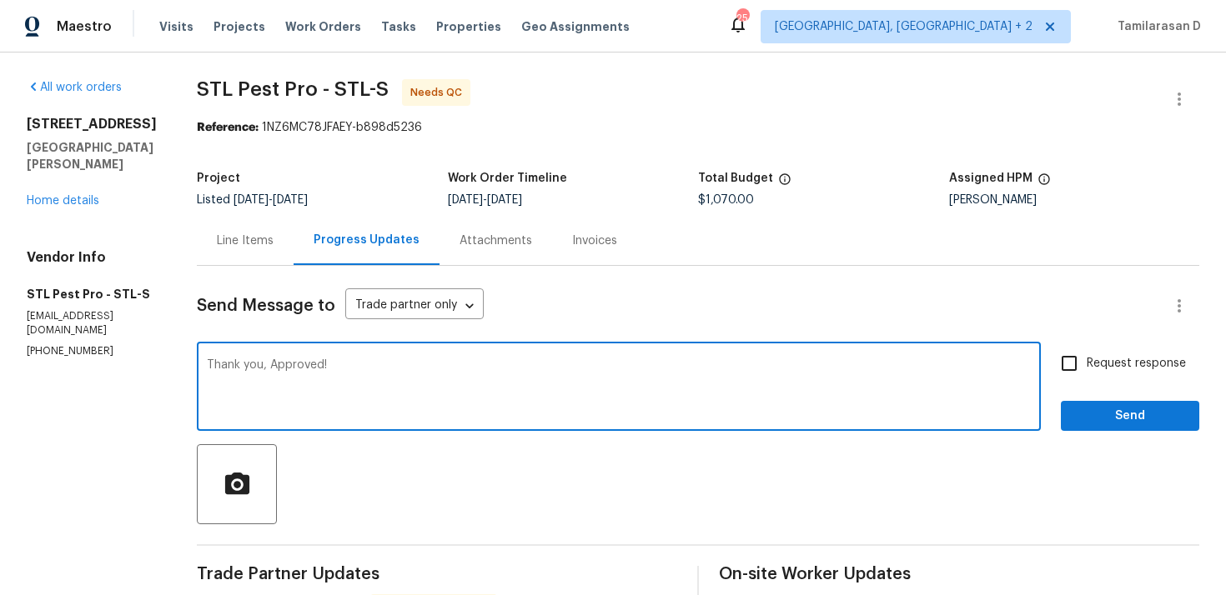
type textarea "Thank you, Approved!"
click at [1100, 413] on span "Send" at bounding box center [1130, 416] width 112 height 21
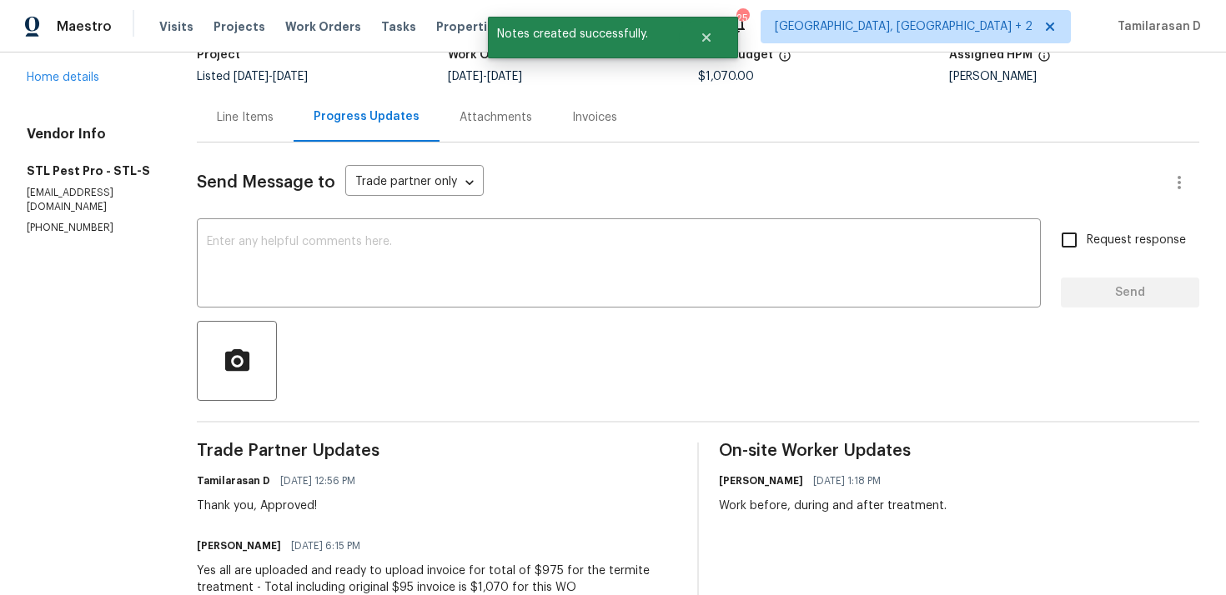
scroll to position [167, 0]
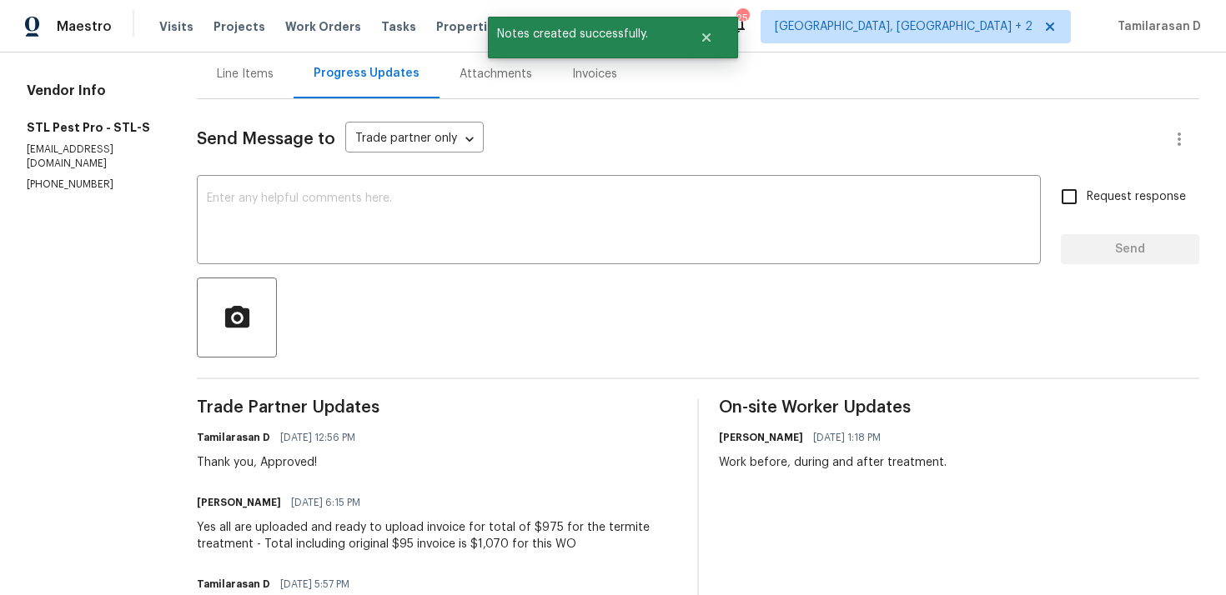
click at [318, 531] on div "Yes all are uploaded and ready to upload invoice for total of $975 for the term…" at bounding box center [437, 535] width 480 height 33
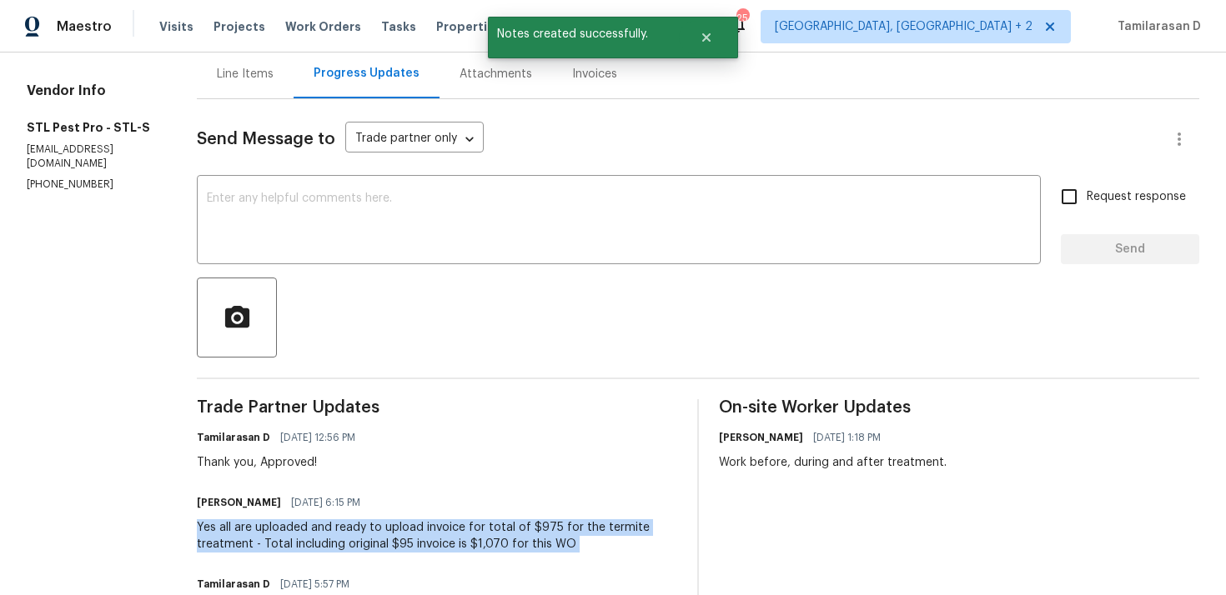
copy div "Yes all are uploaded and ready to upload invoice for total of $975 for the term…"
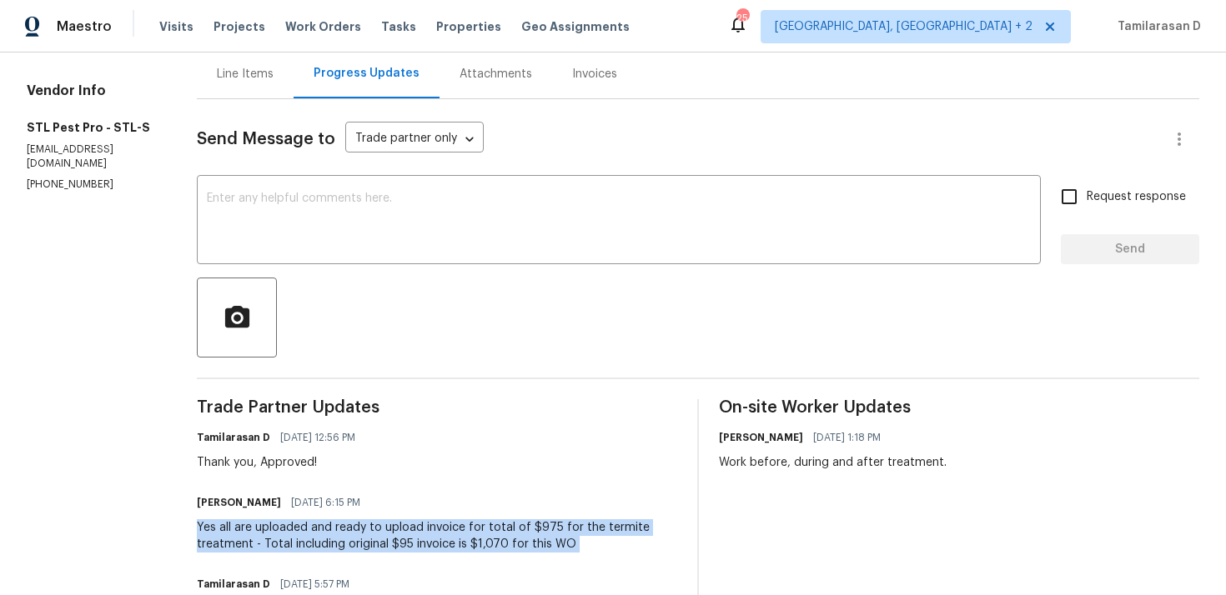
scroll to position [0, 0]
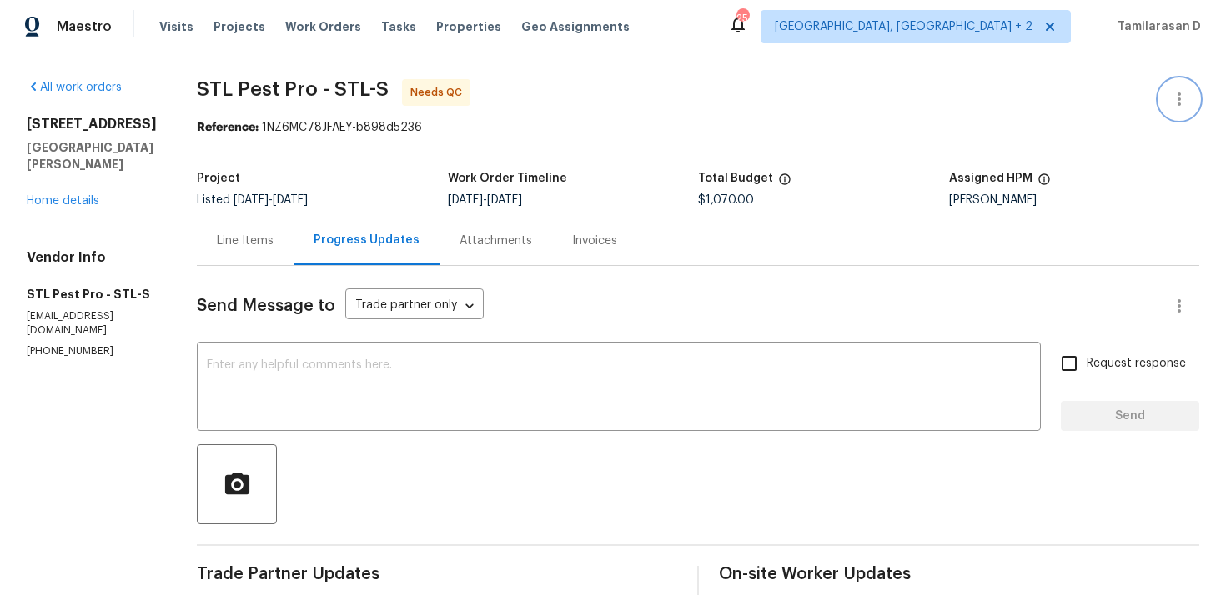
click at [1176, 92] on icon "button" at bounding box center [1179, 99] width 20 height 20
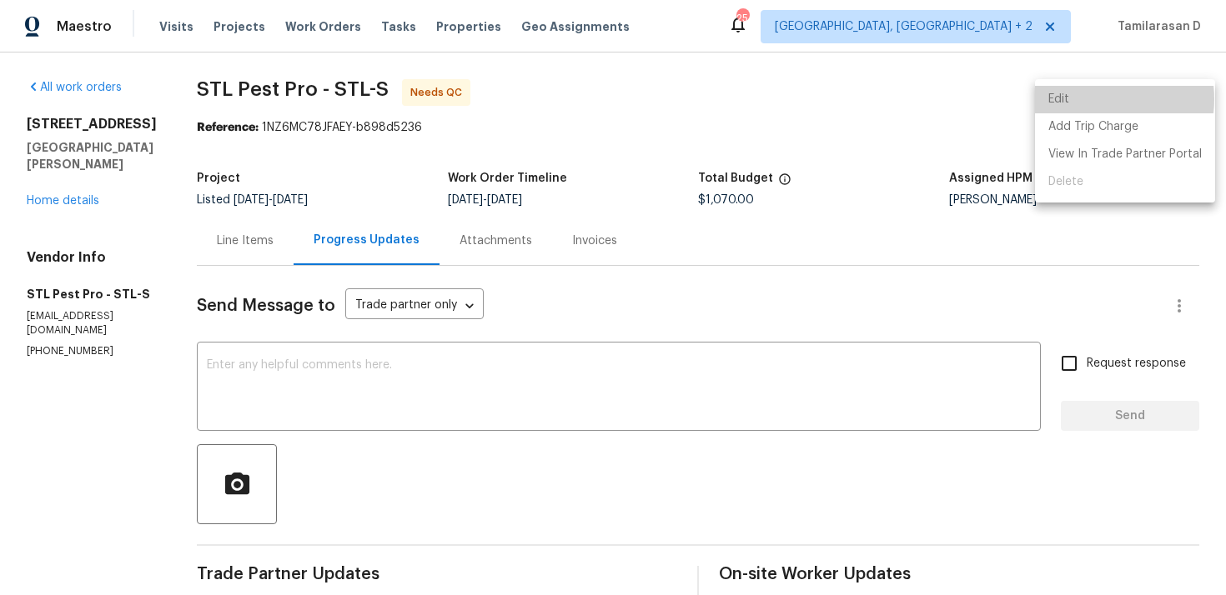
click at [1100, 99] on li "Edit" at bounding box center [1125, 100] width 180 height 28
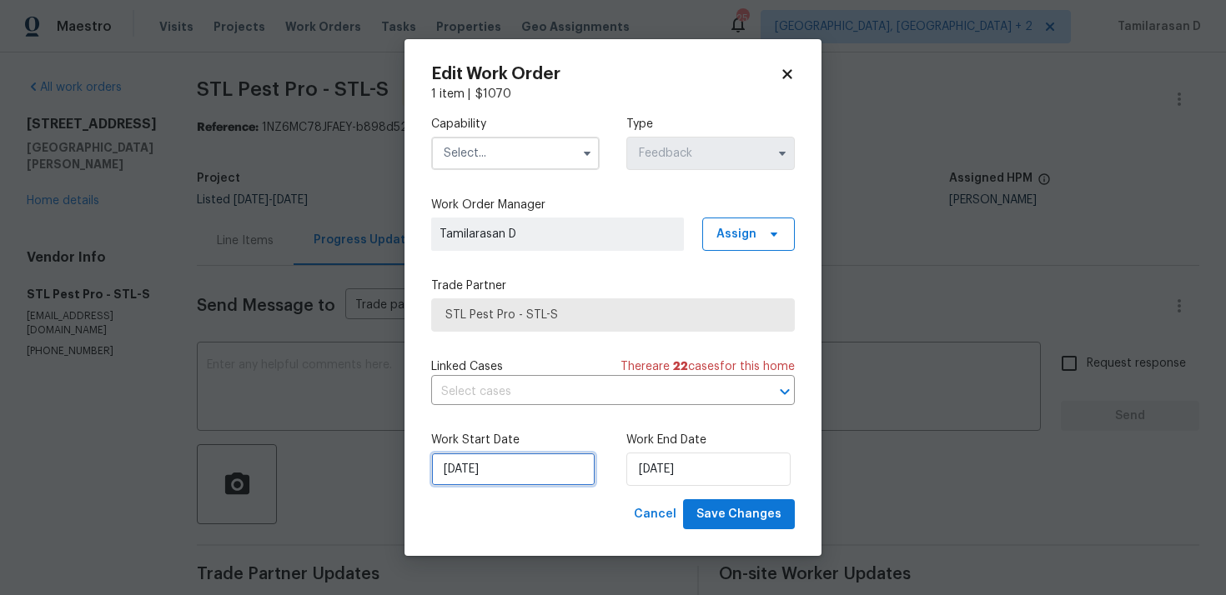
click at [499, 460] on input "25/08/2025" at bounding box center [513, 469] width 164 height 33
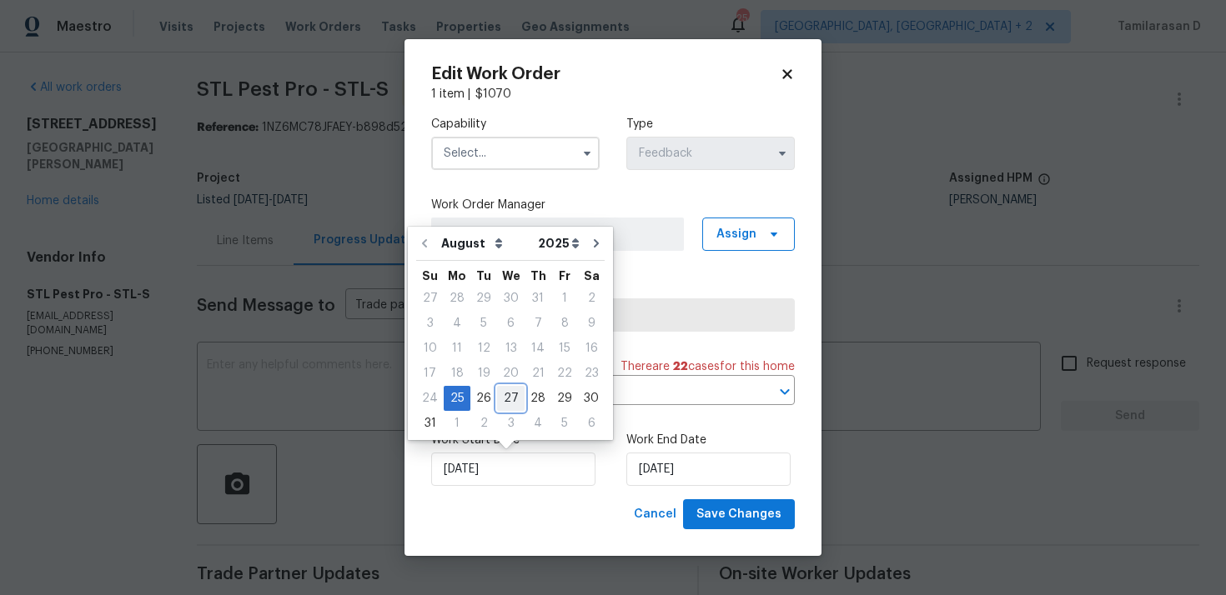
click at [506, 397] on div "27" at bounding box center [511, 398] width 28 height 23
type input "27/08/2025"
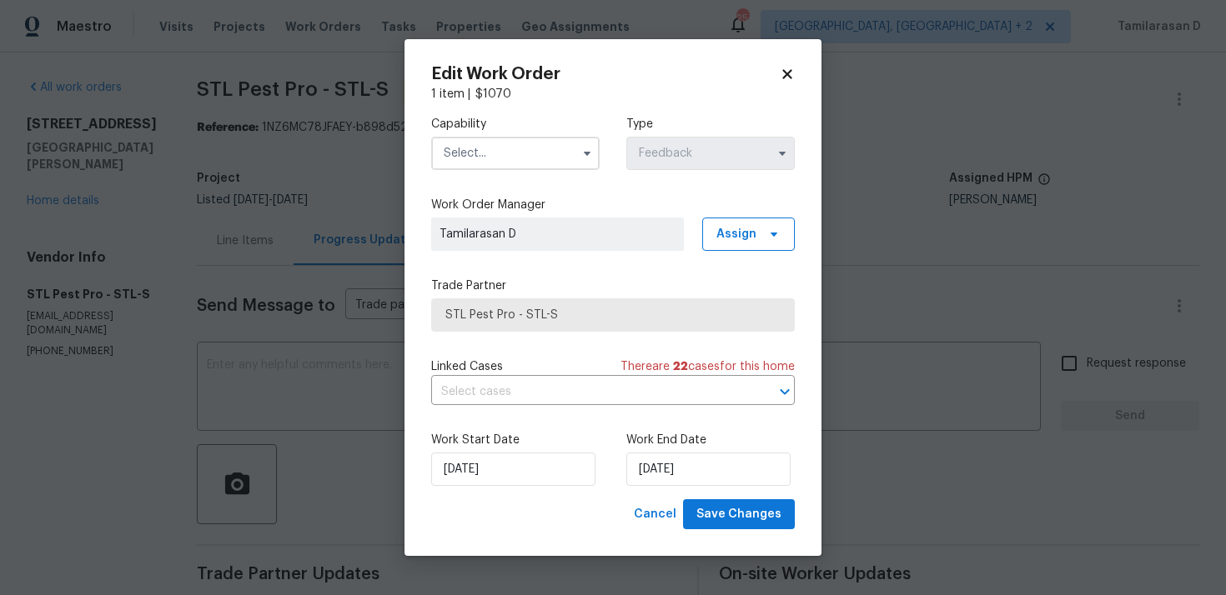
click at [502, 162] on input "text" at bounding box center [515, 153] width 168 height 33
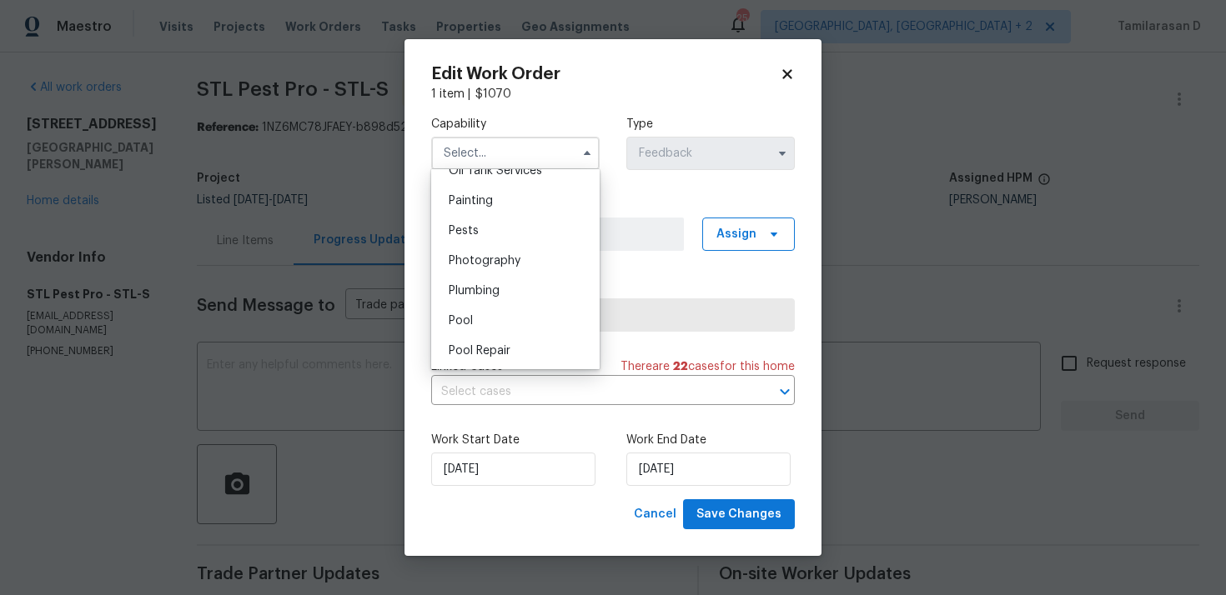
scroll to position [1393, 0]
click at [469, 226] on span "Pests" at bounding box center [464, 226] width 30 height 12
type input "Pests"
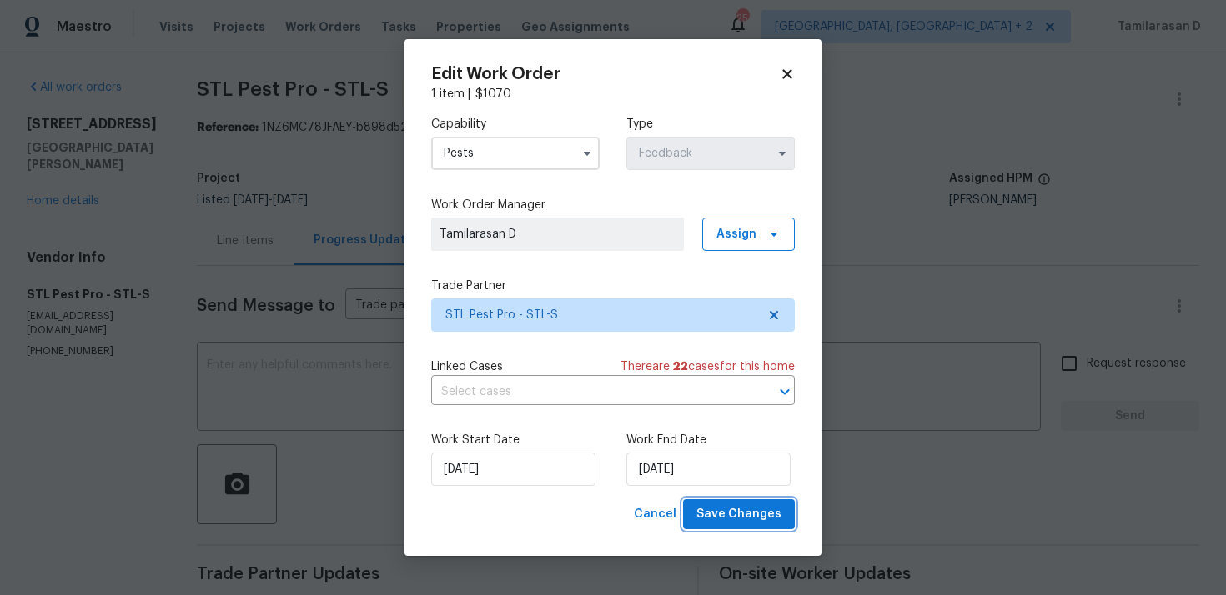
click at [753, 521] on span "Save Changes" at bounding box center [738, 514] width 85 height 21
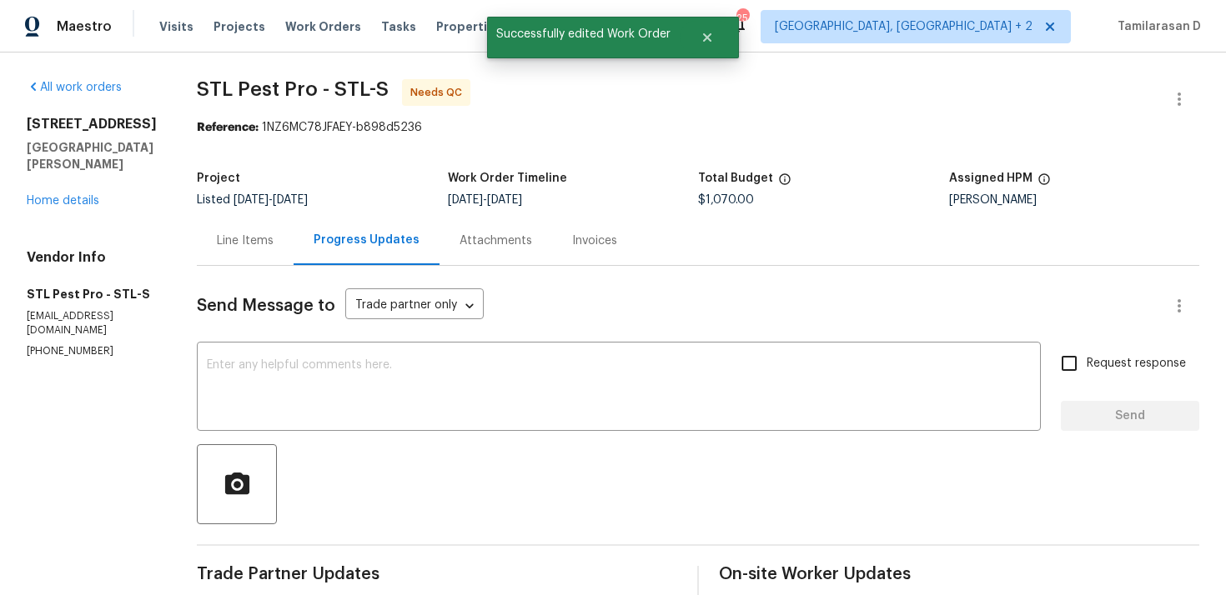
click at [256, 258] on div "Line Items" at bounding box center [245, 240] width 97 height 49
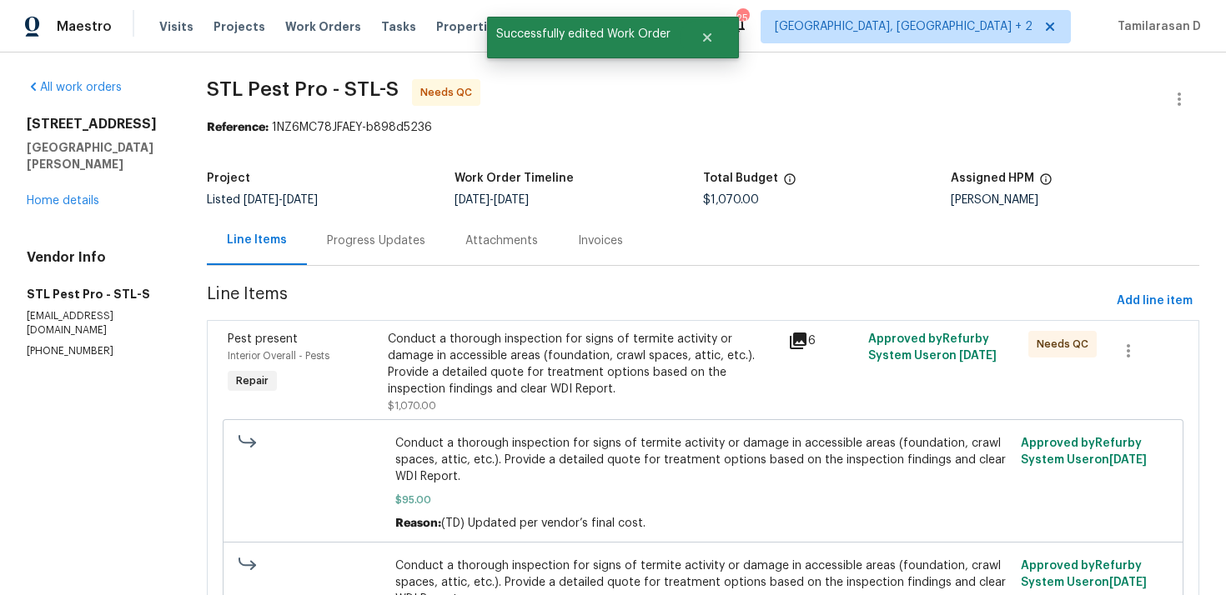
click at [503, 348] on div "Conduct a thorough inspection for signs of termite activity or damage in access…" at bounding box center [583, 364] width 390 height 67
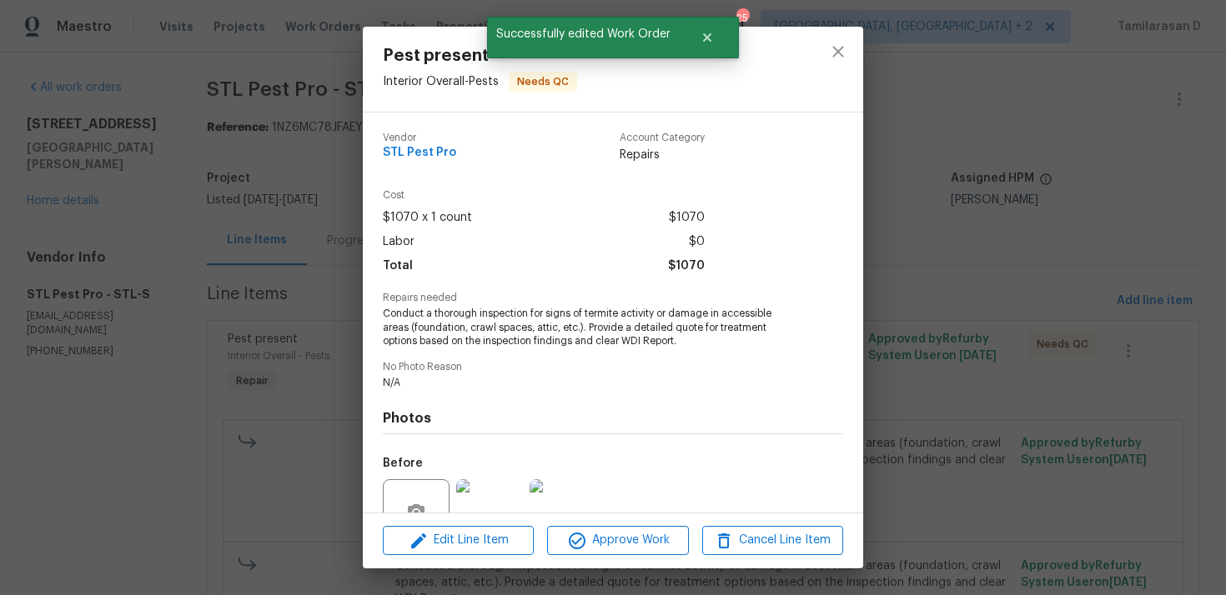
scroll to position [158, 0]
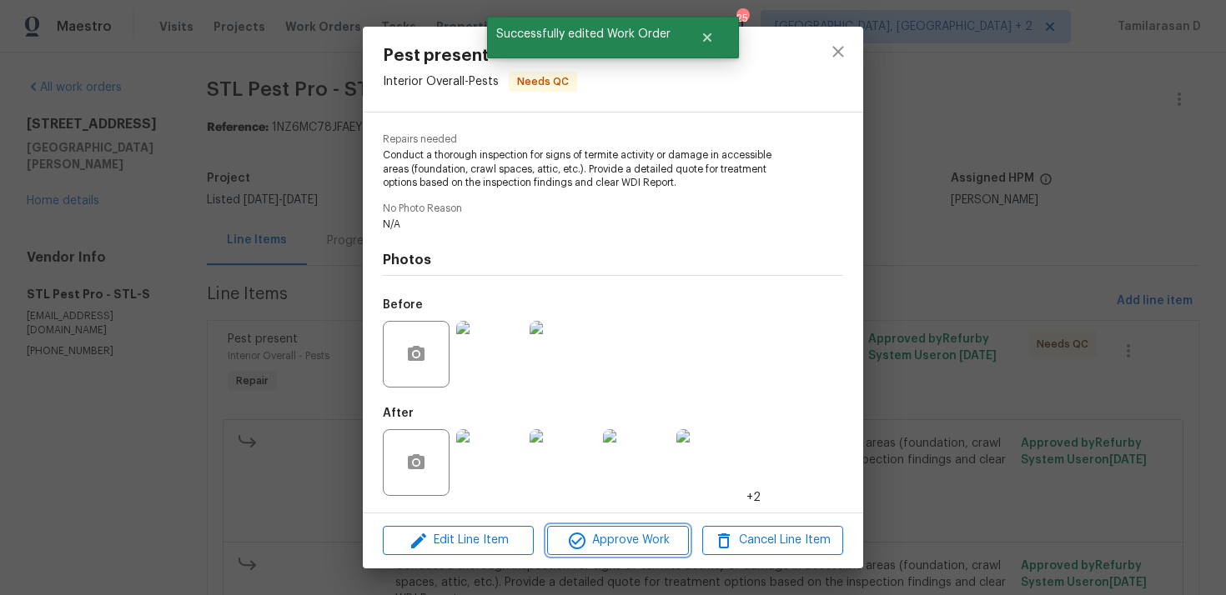
click at [620, 537] on span "Approve Work" at bounding box center [617, 540] width 131 height 21
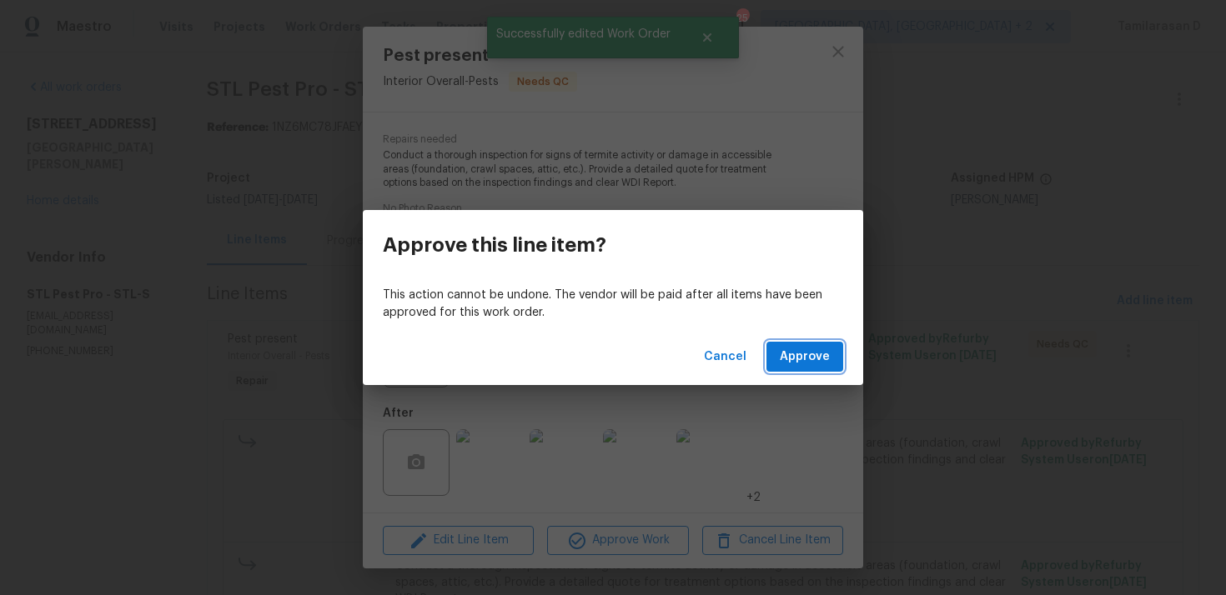
click at [788, 371] on button "Approve" at bounding box center [804, 357] width 77 height 31
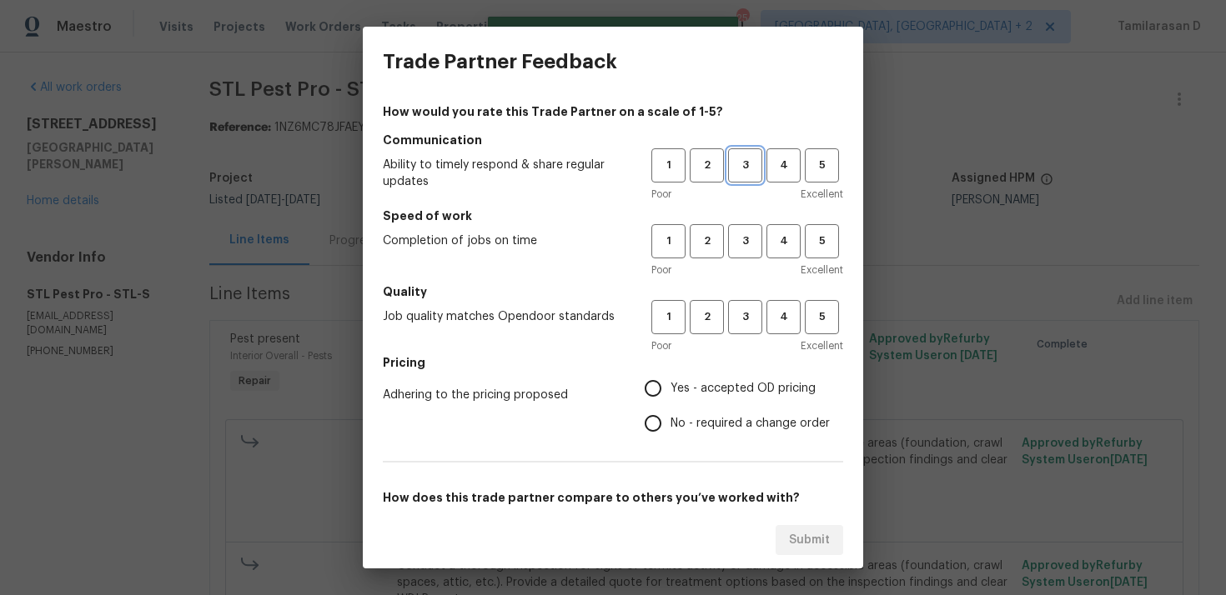
click at [739, 171] on span "3" at bounding box center [744, 165] width 31 height 19
click at [739, 225] on button "3" at bounding box center [745, 241] width 34 height 34
click at [750, 320] on span "3" at bounding box center [744, 317] width 31 height 19
click at [679, 410] on label "No - required a change order" at bounding box center [732, 423] width 194 height 35
click at [670, 410] on input "No - required a change order" at bounding box center [652, 423] width 35 height 35
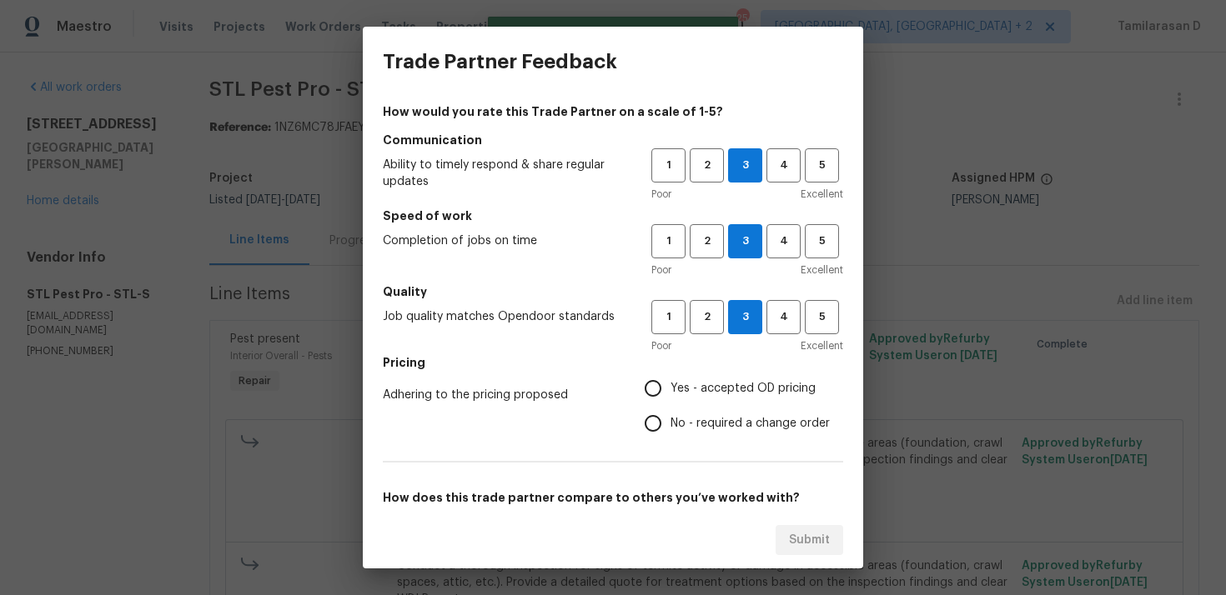
radio input "true"
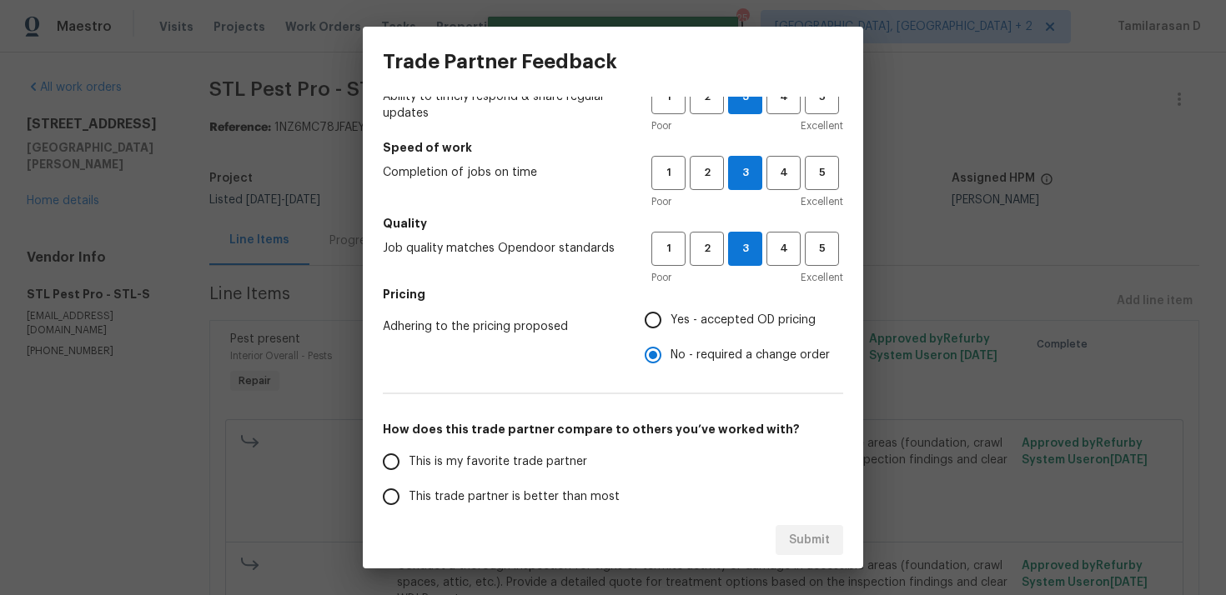
scroll to position [185, 0]
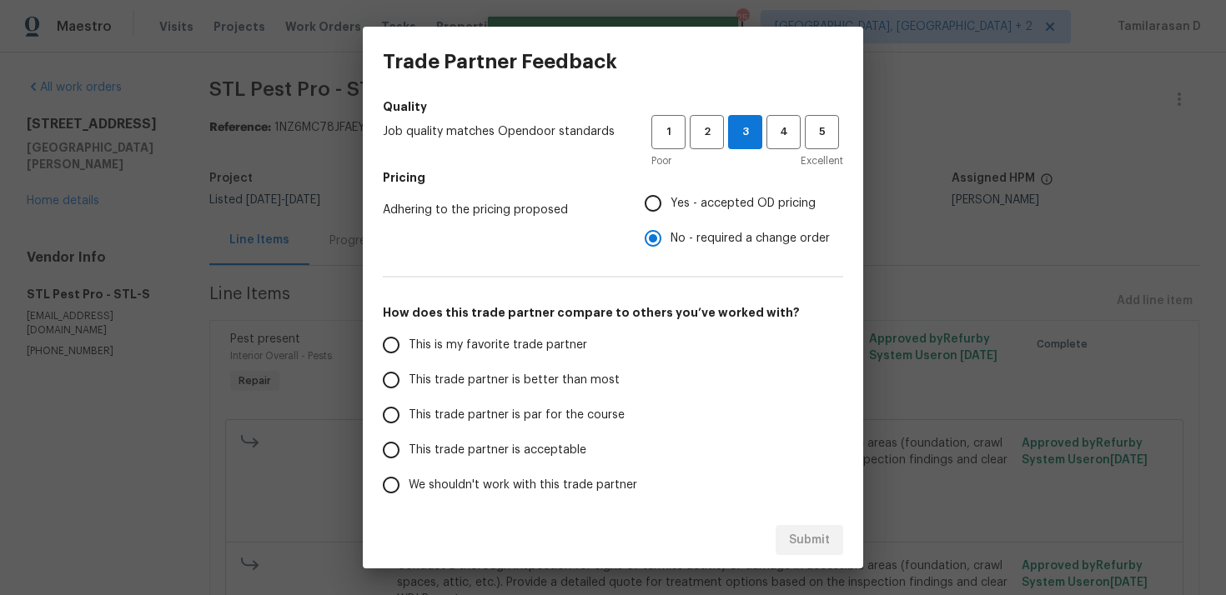
click at [388, 412] on input "This trade partner is par for the course" at bounding box center [390, 415] width 35 height 35
click at [800, 523] on div "Submit" at bounding box center [613, 541] width 500 height 58
click at [800, 530] on span "Submit" at bounding box center [809, 540] width 41 height 21
radio input "true"
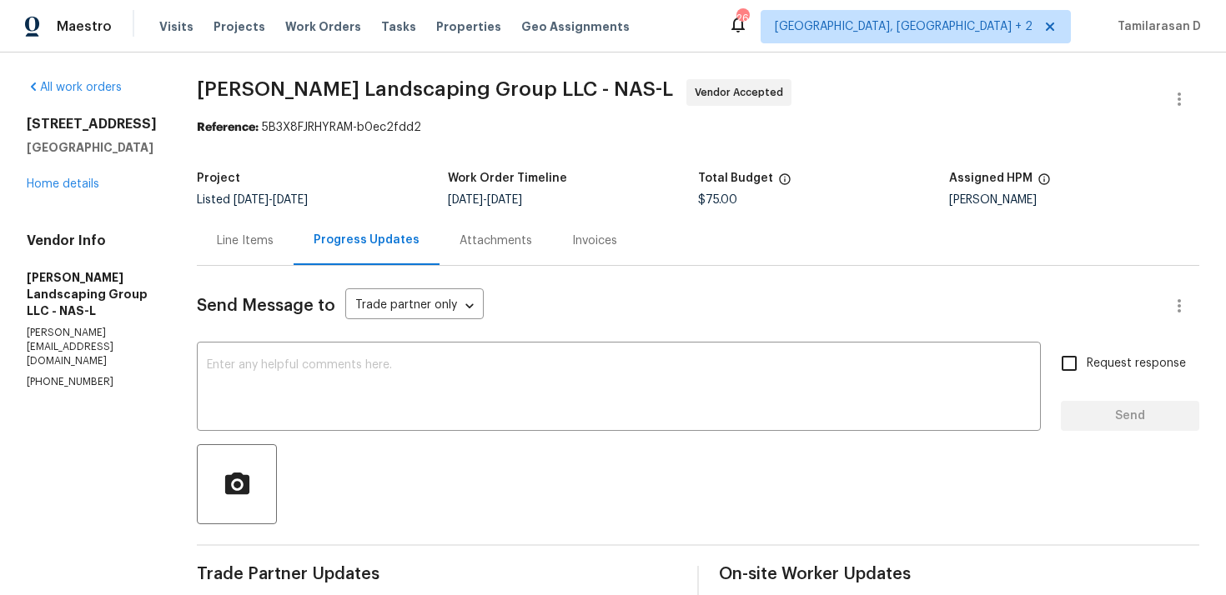
click at [269, 239] on div "Line Items" at bounding box center [245, 241] width 57 height 17
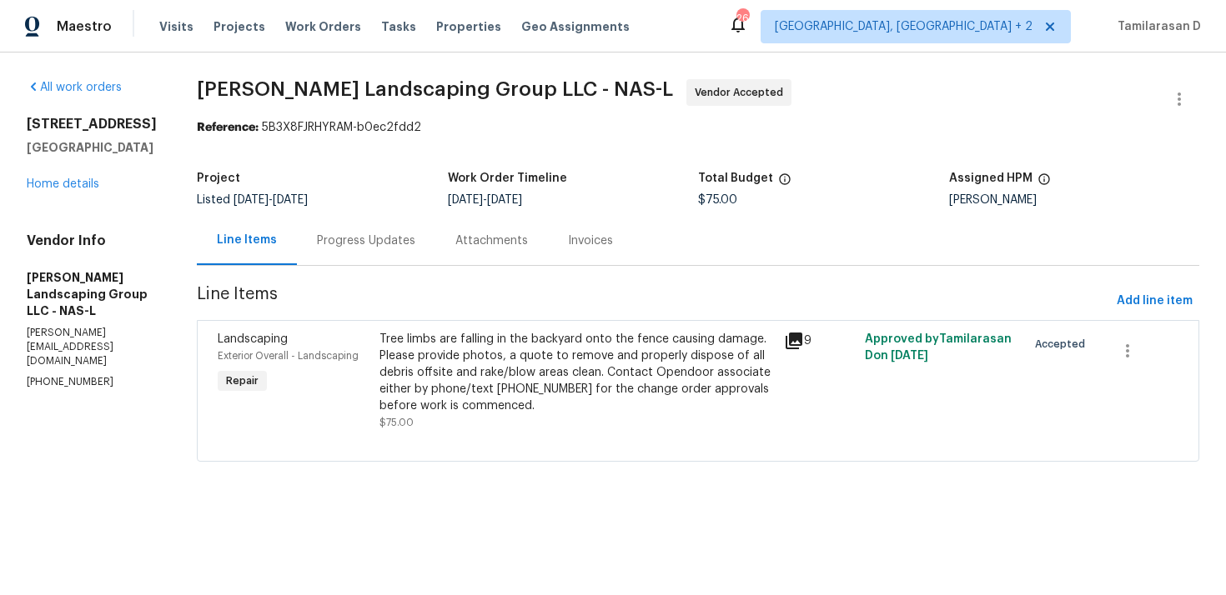
click at [541, 392] on div "Tree limbs are falling in the backyard onto the fence causing damage. Please pr…" at bounding box center [576, 372] width 394 height 83
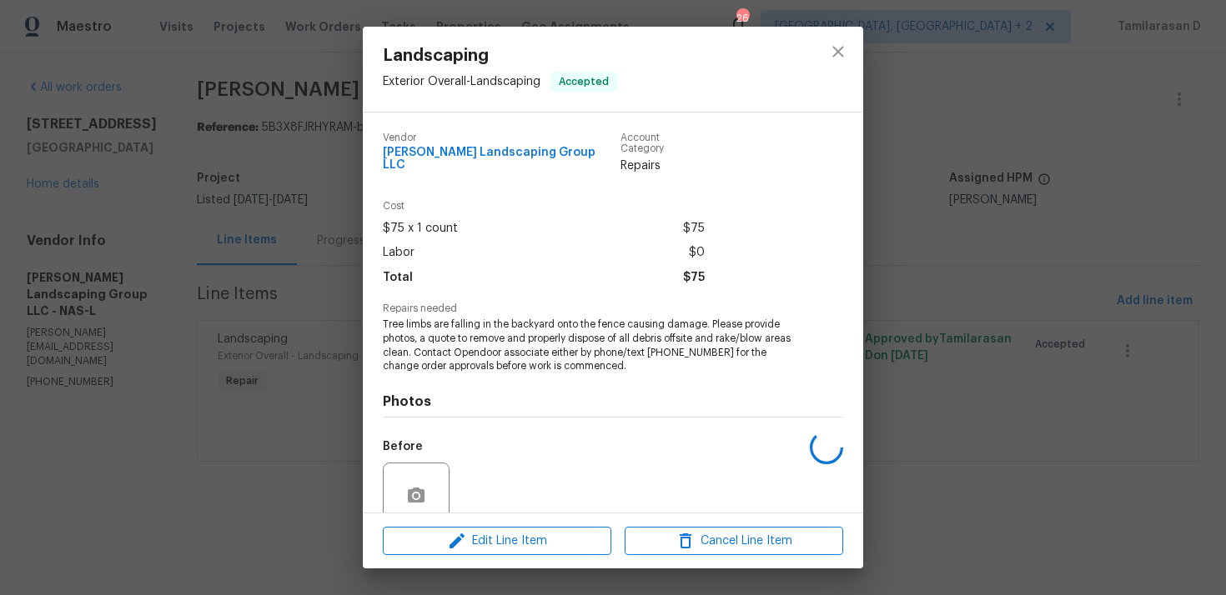
scroll to position [131, 0]
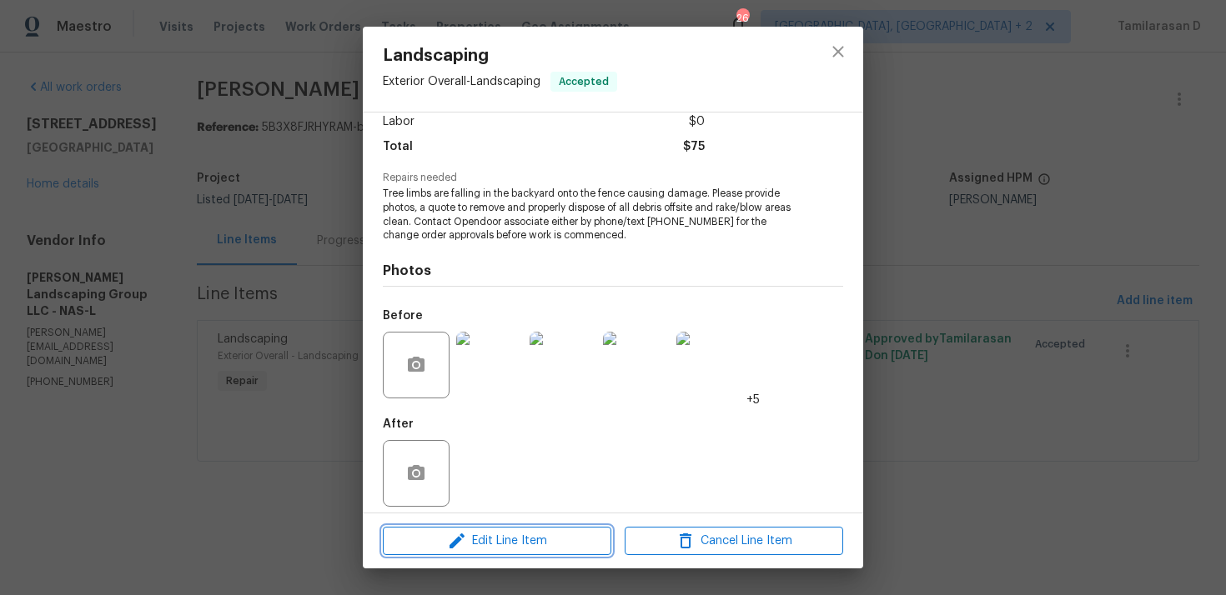
click at [492, 529] on button "Edit Line Item" at bounding box center [497, 541] width 228 height 29
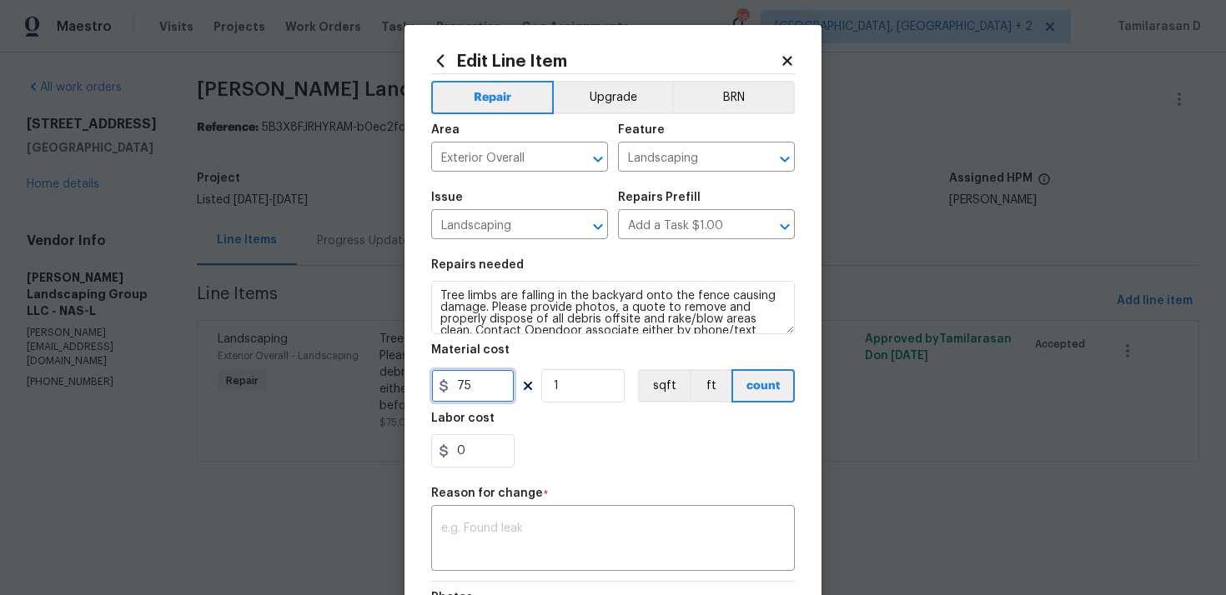
click at [469, 390] on input "75" at bounding box center [472, 385] width 83 height 33
type input "750"
click at [433, 544] on div "x ​" at bounding box center [612, 540] width 363 height 62
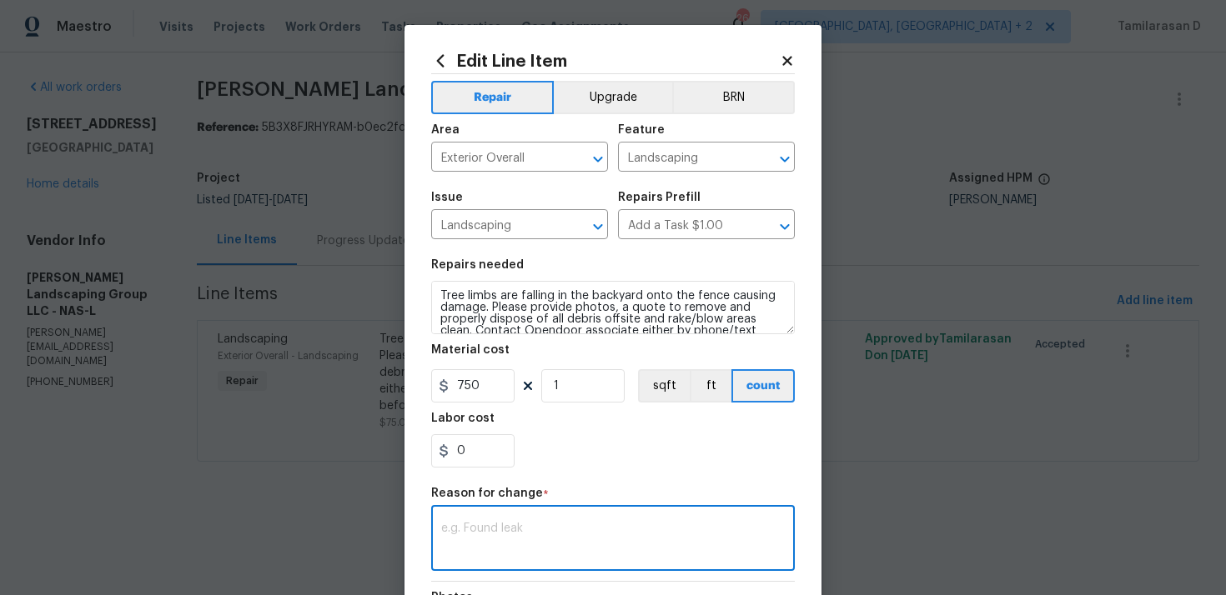
paste textarea "(TD) Updated cost per BR team approval"
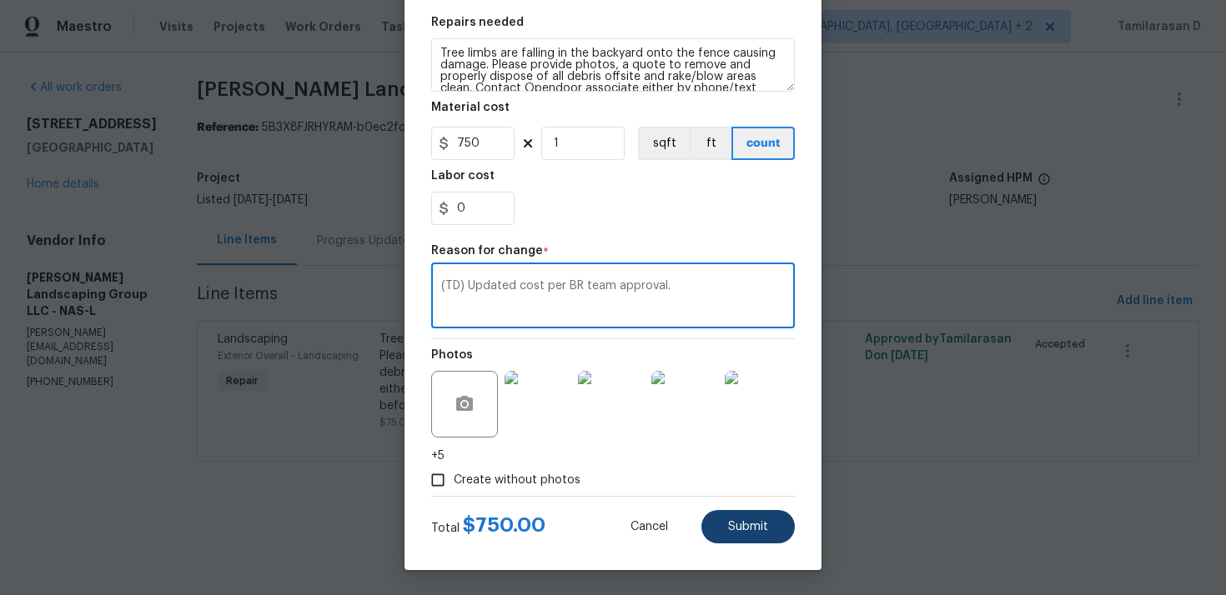
type textarea "(TD) Updated cost per BR team approval."
click at [749, 527] on span "Submit" at bounding box center [748, 527] width 40 height 13
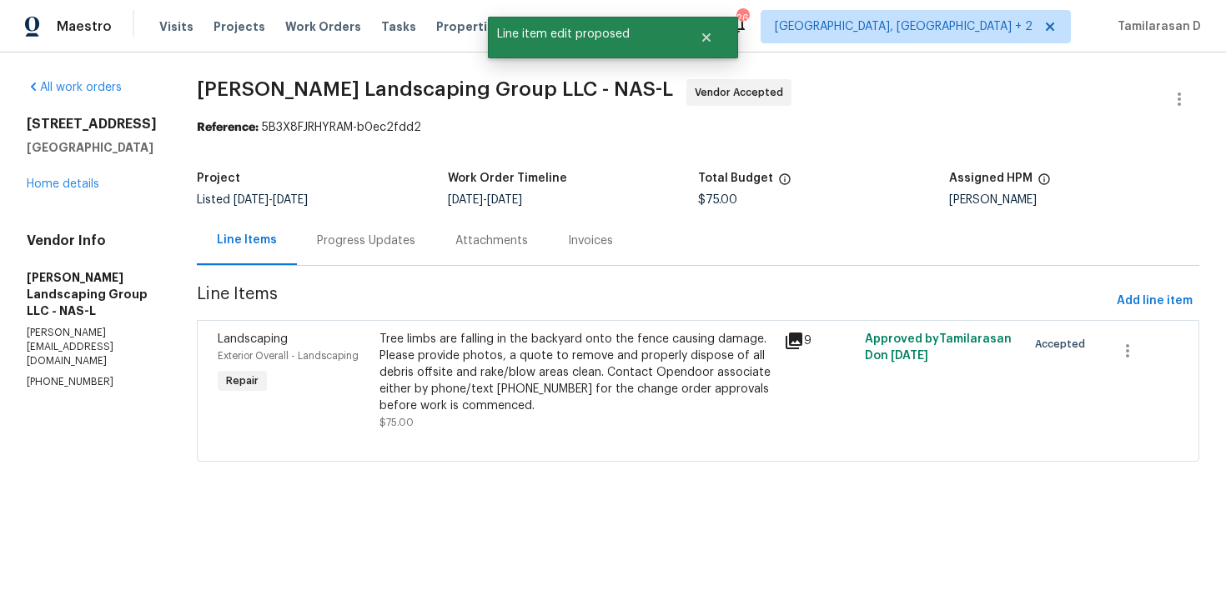
scroll to position [0, 0]
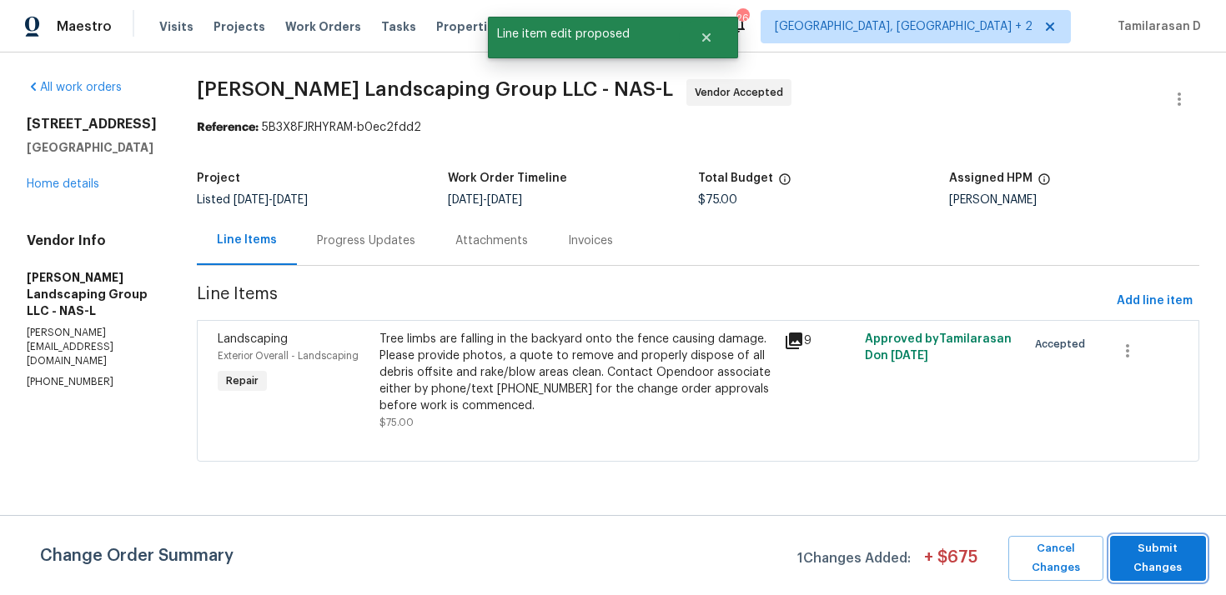
click at [1158, 546] on span "Submit Changes" at bounding box center [1157, 558] width 79 height 38
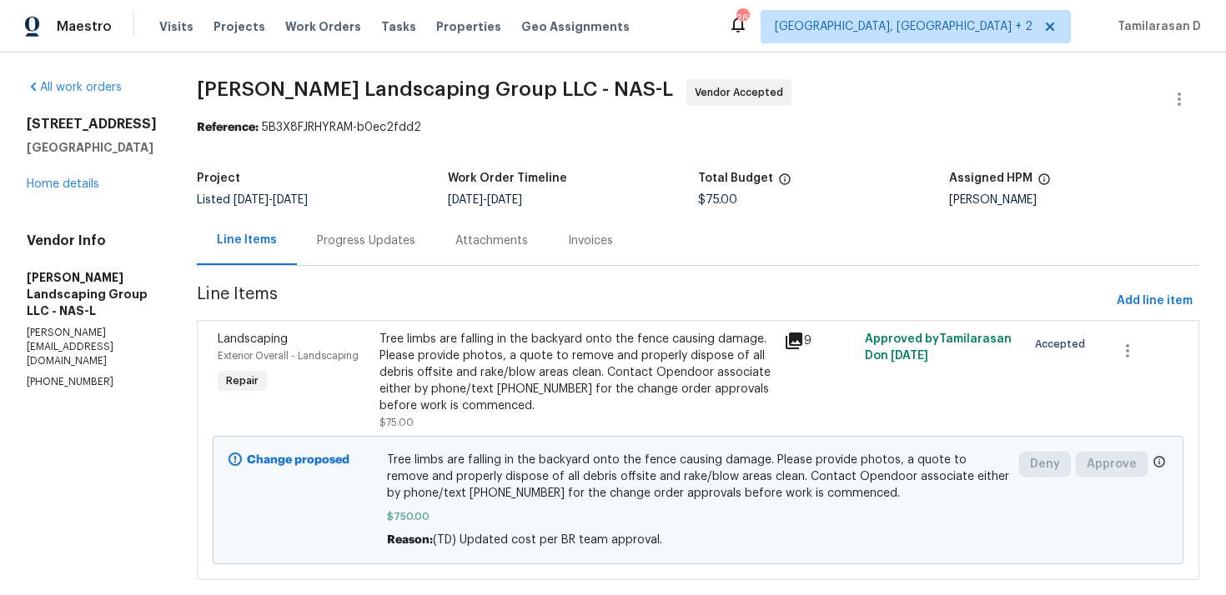
click at [403, 252] on div "Progress Updates" at bounding box center [366, 240] width 138 height 49
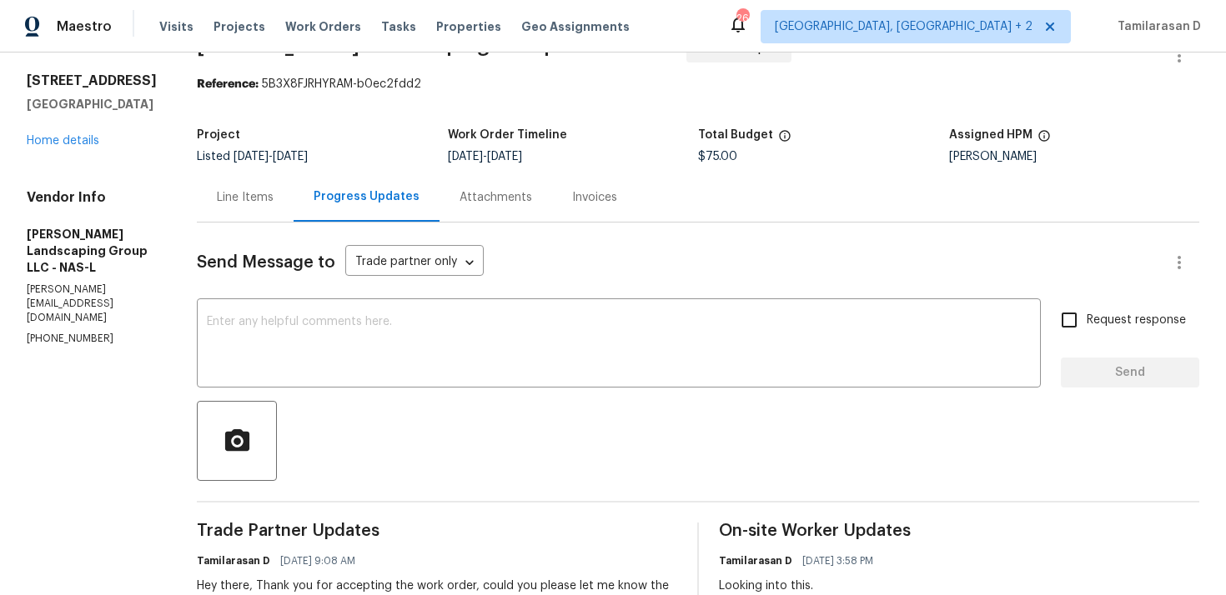
click at [270, 212] on div "Line Items" at bounding box center [245, 197] width 97 height 49
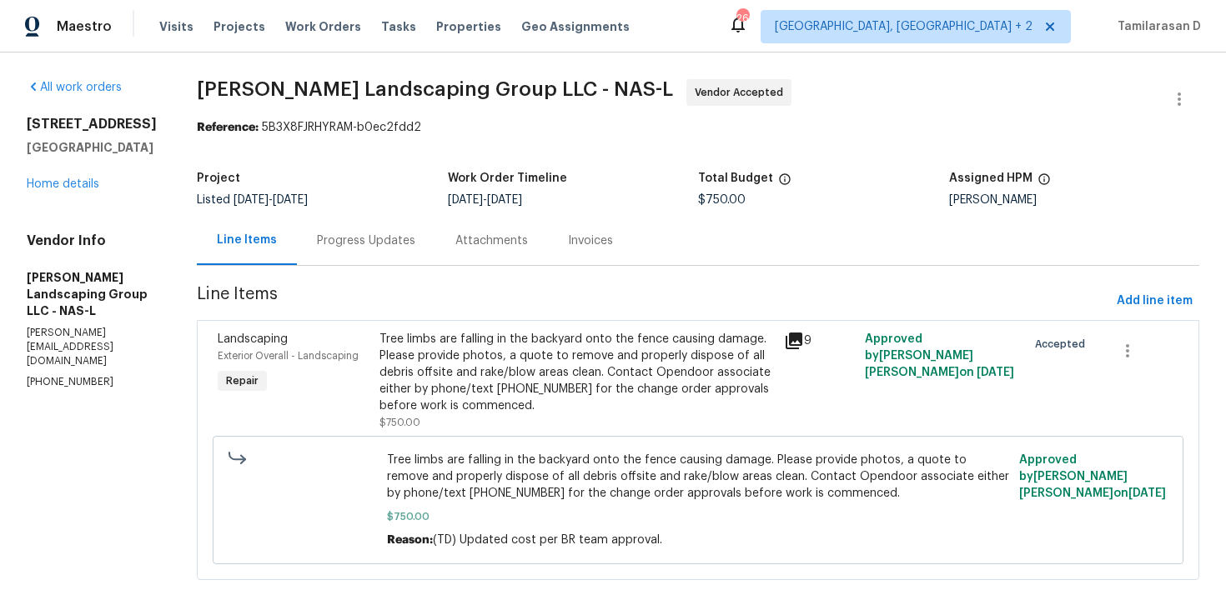
click at [415, 248] on div "Progress Updates" at bounding box center [366, 241] width 98 height 17
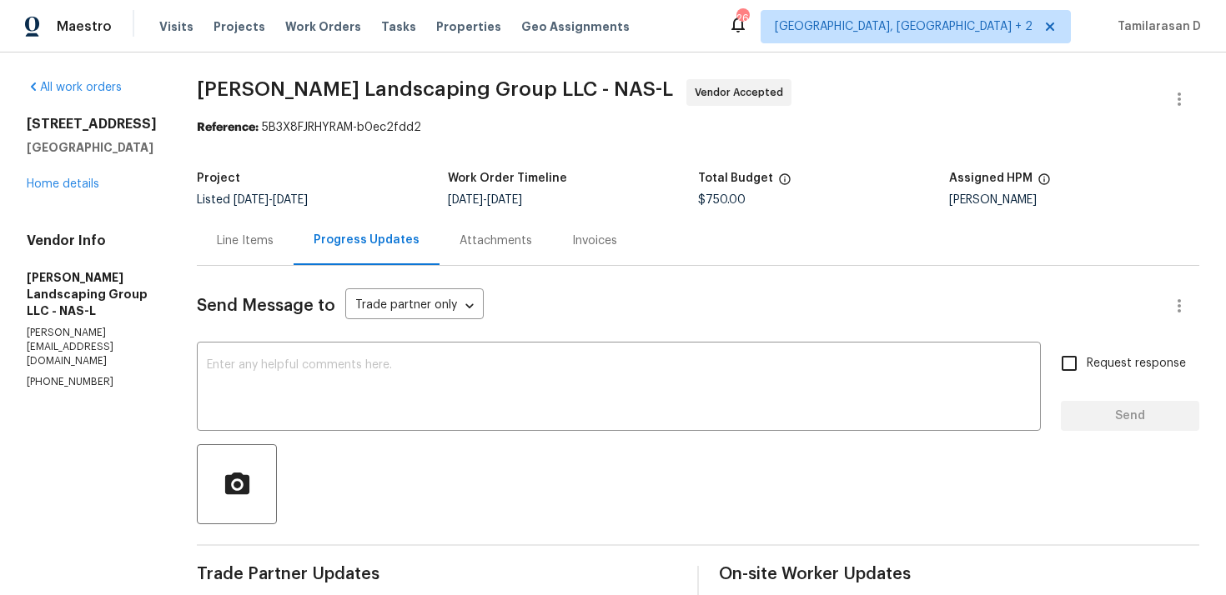
scroll to position [218, 0]
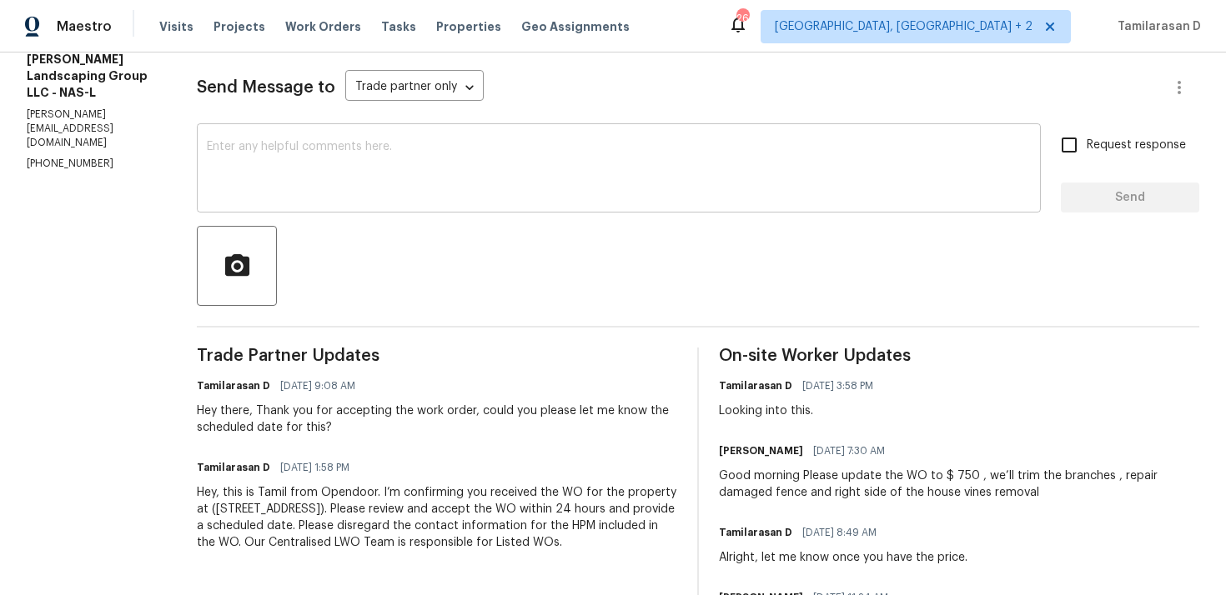
click at [572, 170] on textarea at bounding box center [619, 170] width 824 height 58
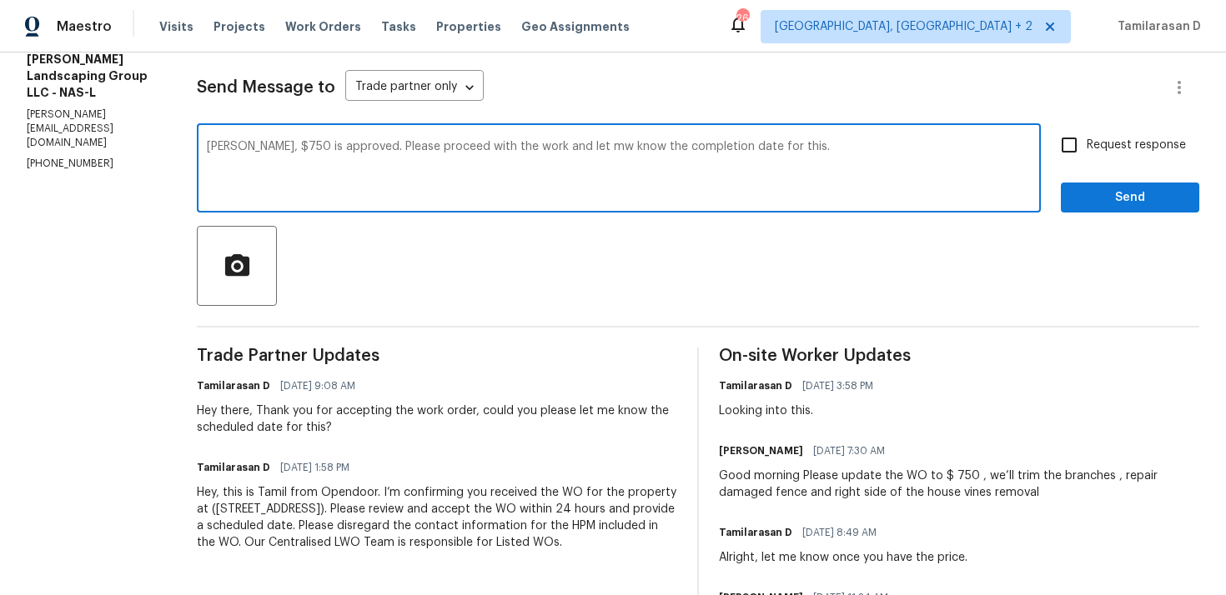
click at [627, 146] on textarea "Alexandra, $750 is approved. Please proceed with the work and let mw know the c…" at bounding box center [619, 170] width 824 height 58
click at [866, 165] on textarea "Alexandra, $750 is approved. Please proceed with the work and let me know the c…" at bounding box center [619, 170] width 824 height 58
type textarea "Alexandra, $750 is approved. Please proceed with the work and let me know the c…"
click at [1060, 148] on input "Request response" at bounding box center [1068, 145] width 35 height 35
checkbox input "true"
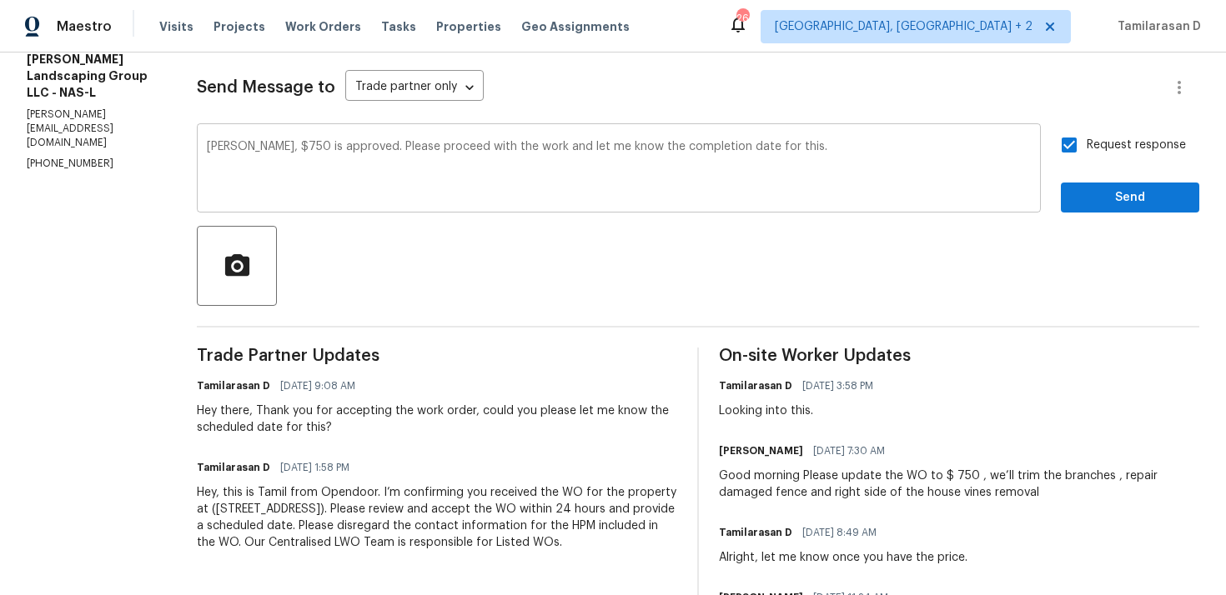
click at [849, 172] on textarea "Alexandra, $750 is approved. Please proceed with the work and let me know the c…" at bounding box center [619, 170] width 824 height 58
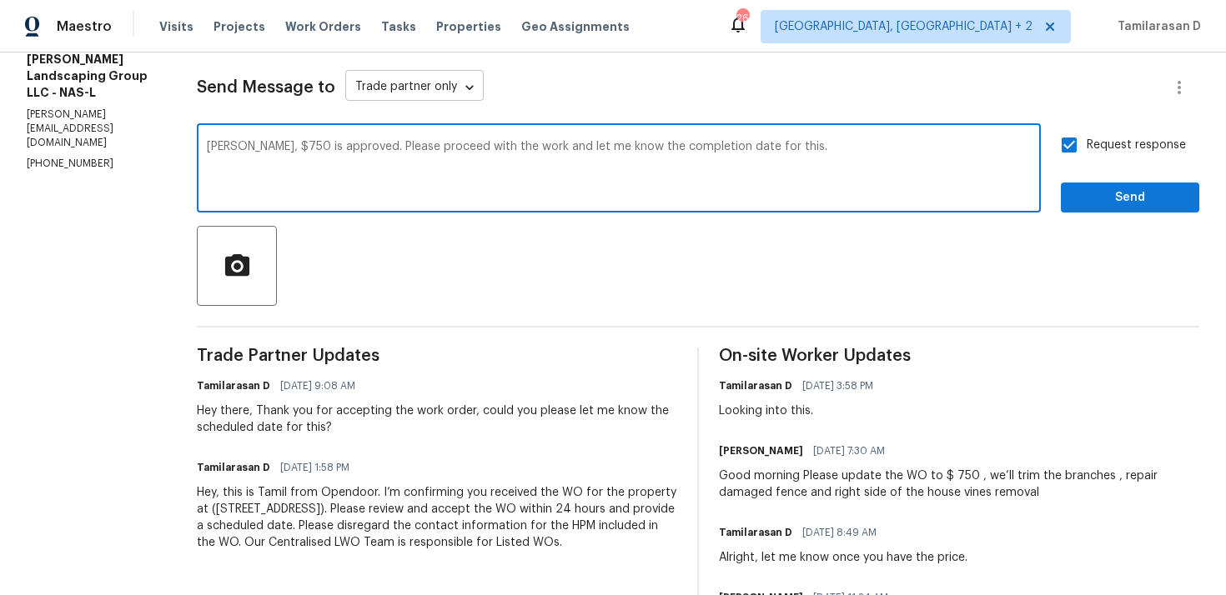
click at [484, 82] on body "Maestro Visits Projects Work Orders Tasks Properties Geo Assignments 26 Albuque…" at bounding box center [613, 297] width 1226 height 595
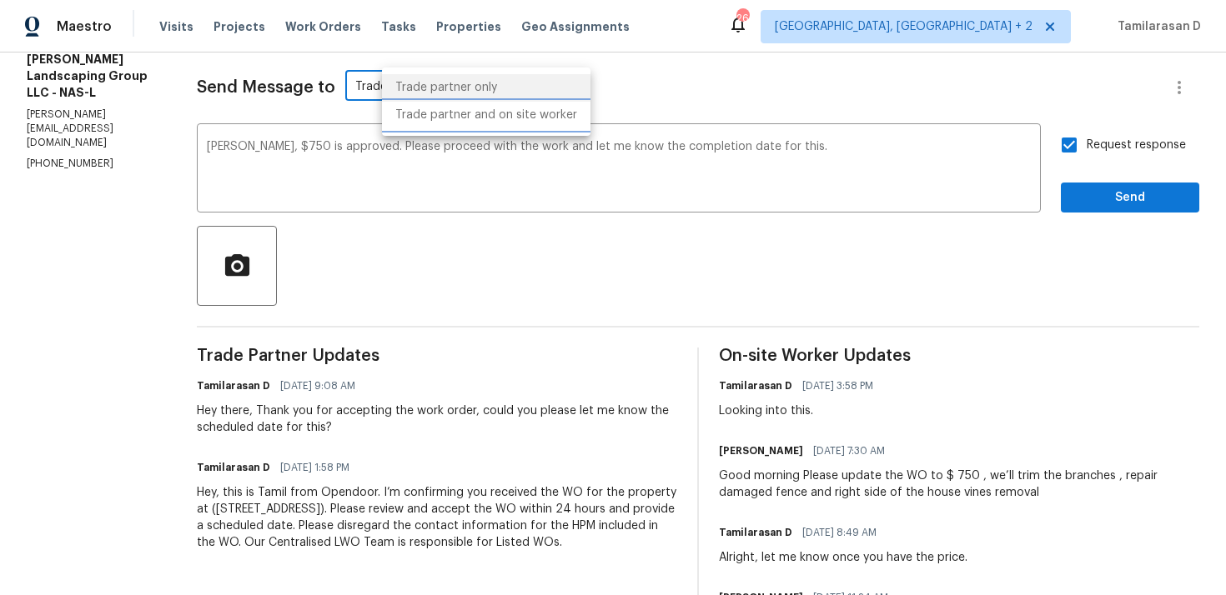
click at [490, 118] on li "Trade partner and on site worker" at bounding box center [486, 116] width 208 height 28
type input "Trade Partner and On-Site Worker"
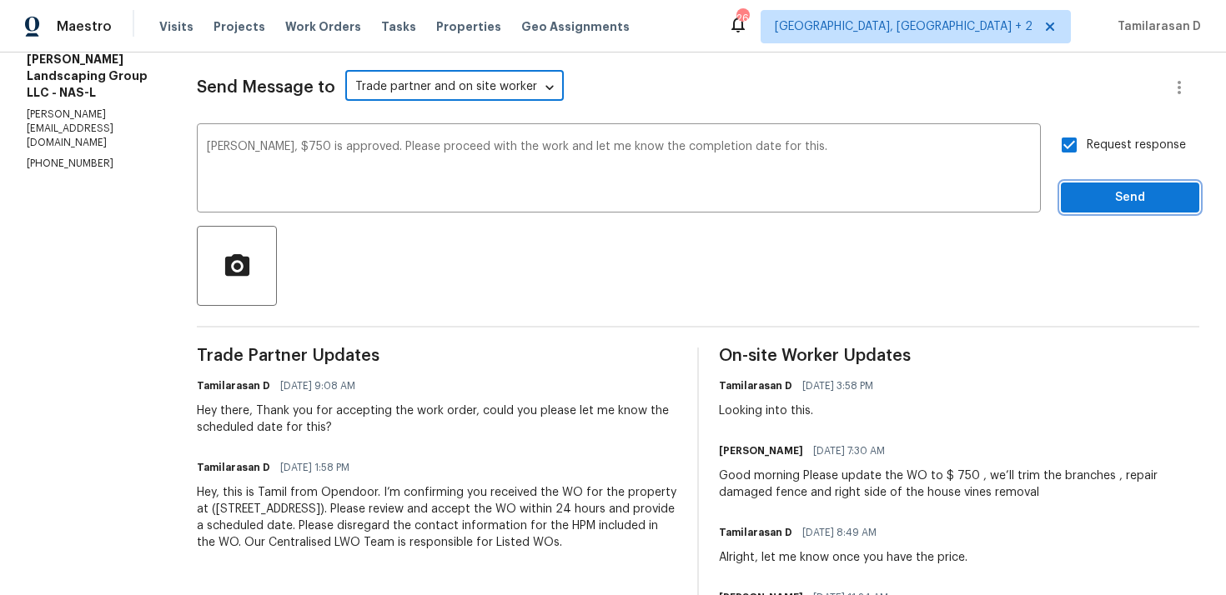
click at [1111, 201] on span "Send" at bounding box center [1130, 198] width 112 height 21
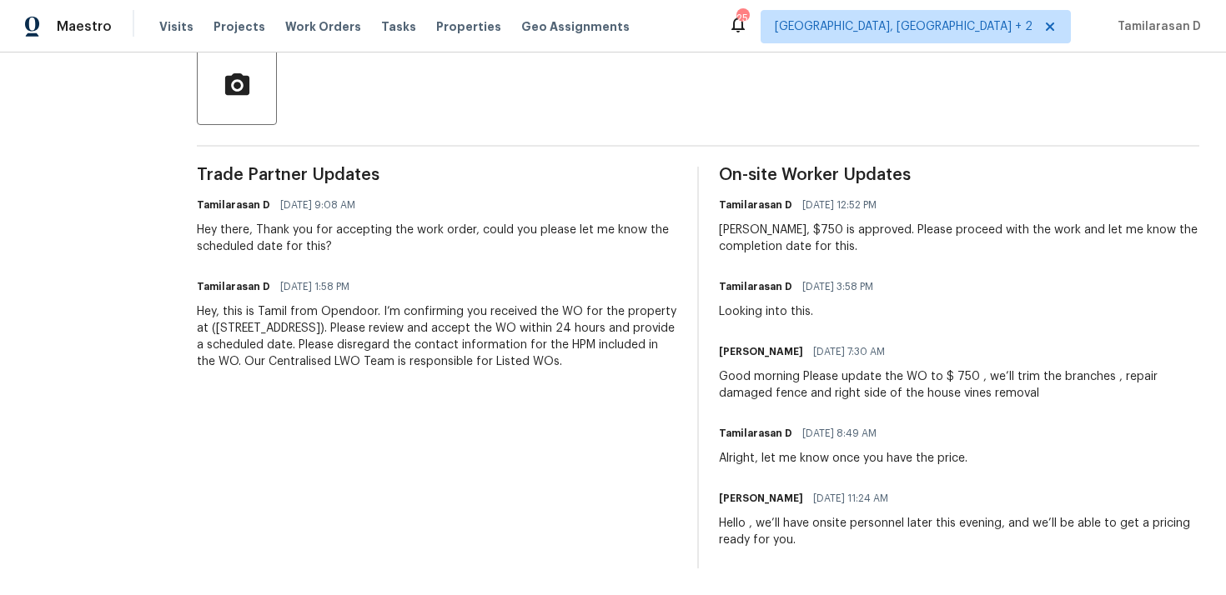
scroll to position [0, 0]
